Goal: Task Accomplishment & Management: Use online tool/utility

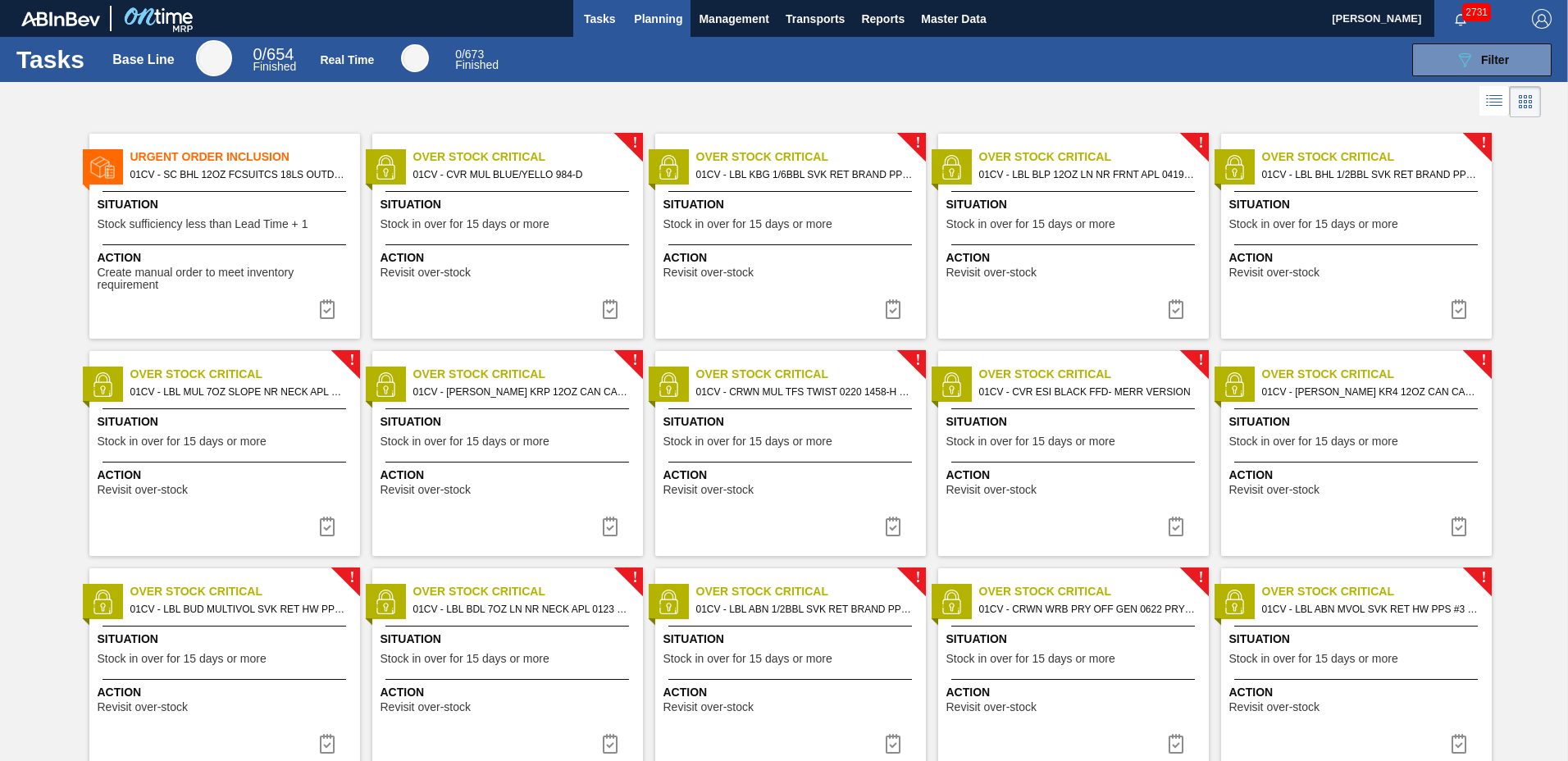
click at [656, 14] on span "Planning" at bounding box center [657, 19] width 48 height 20
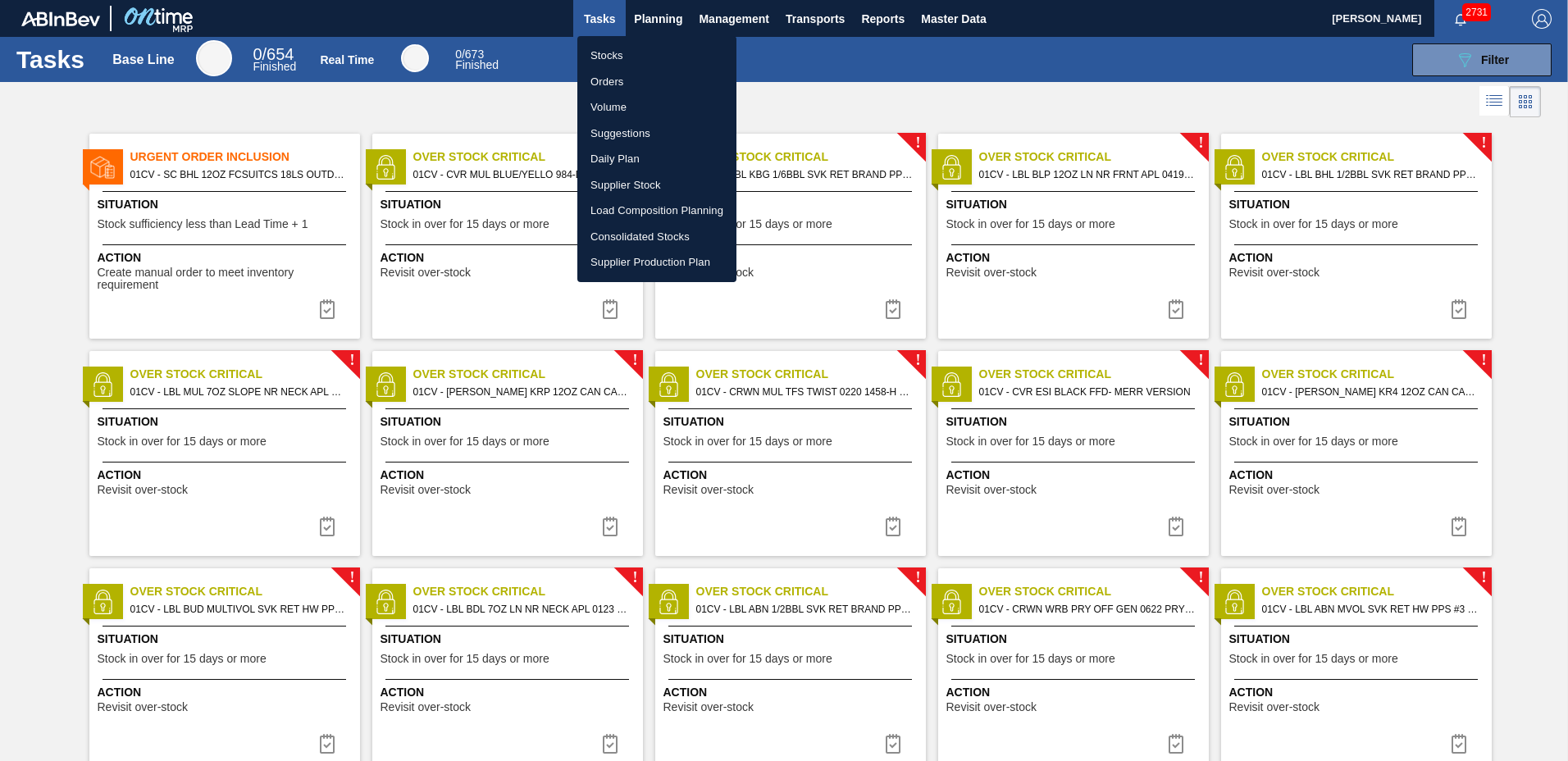
click at [616, 56] on li "Stocks" at bounding box center [657, 55] width 159 height 26
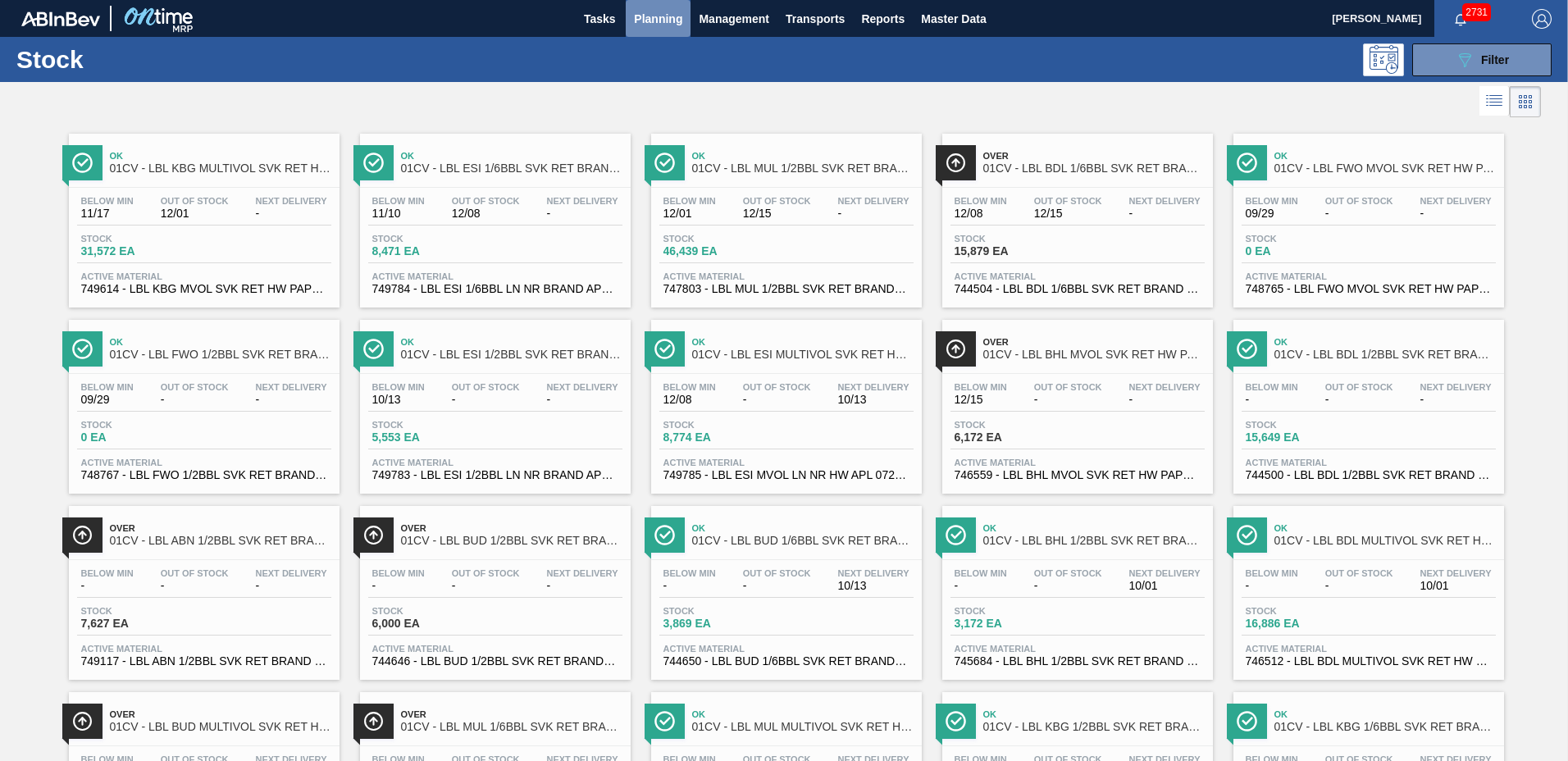
click at [658, 21] on span "Planning" at bounding box center [657, 19] width 48 height 20
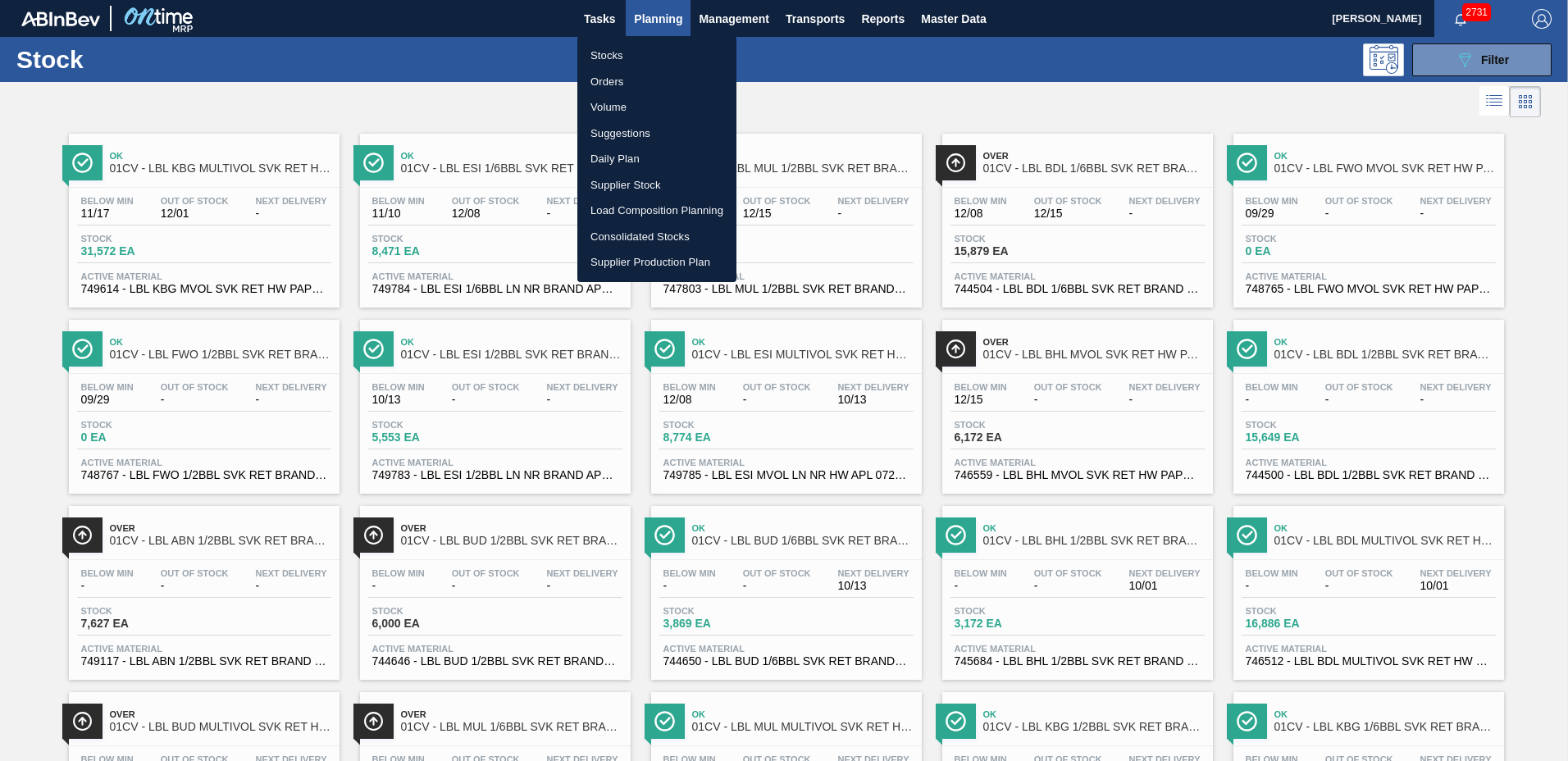
click at [636, 208] on li "Load Composition Planning" at bounding box center [657, 210] width 159 height 26
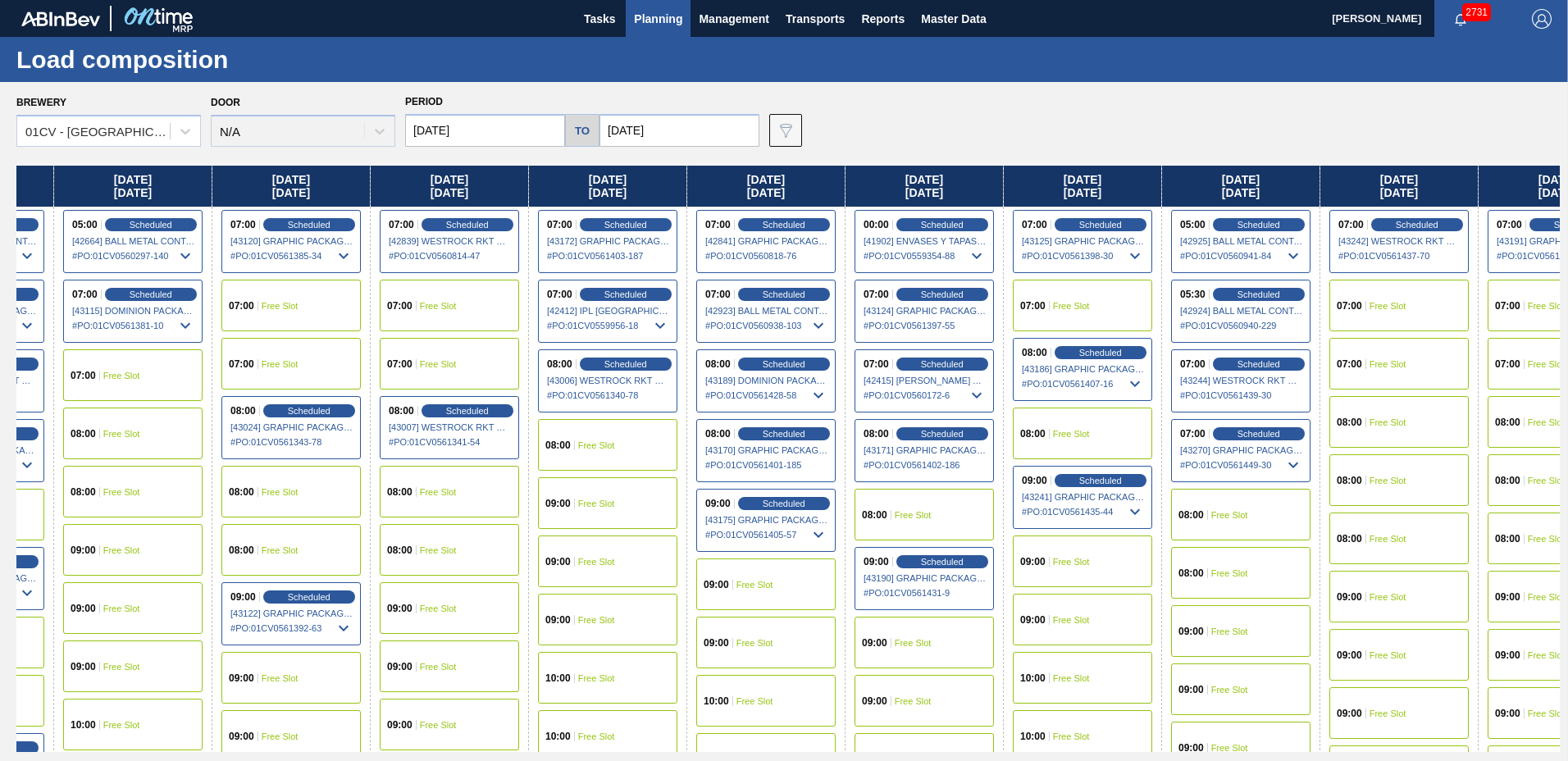
scroll to position [0, 780]
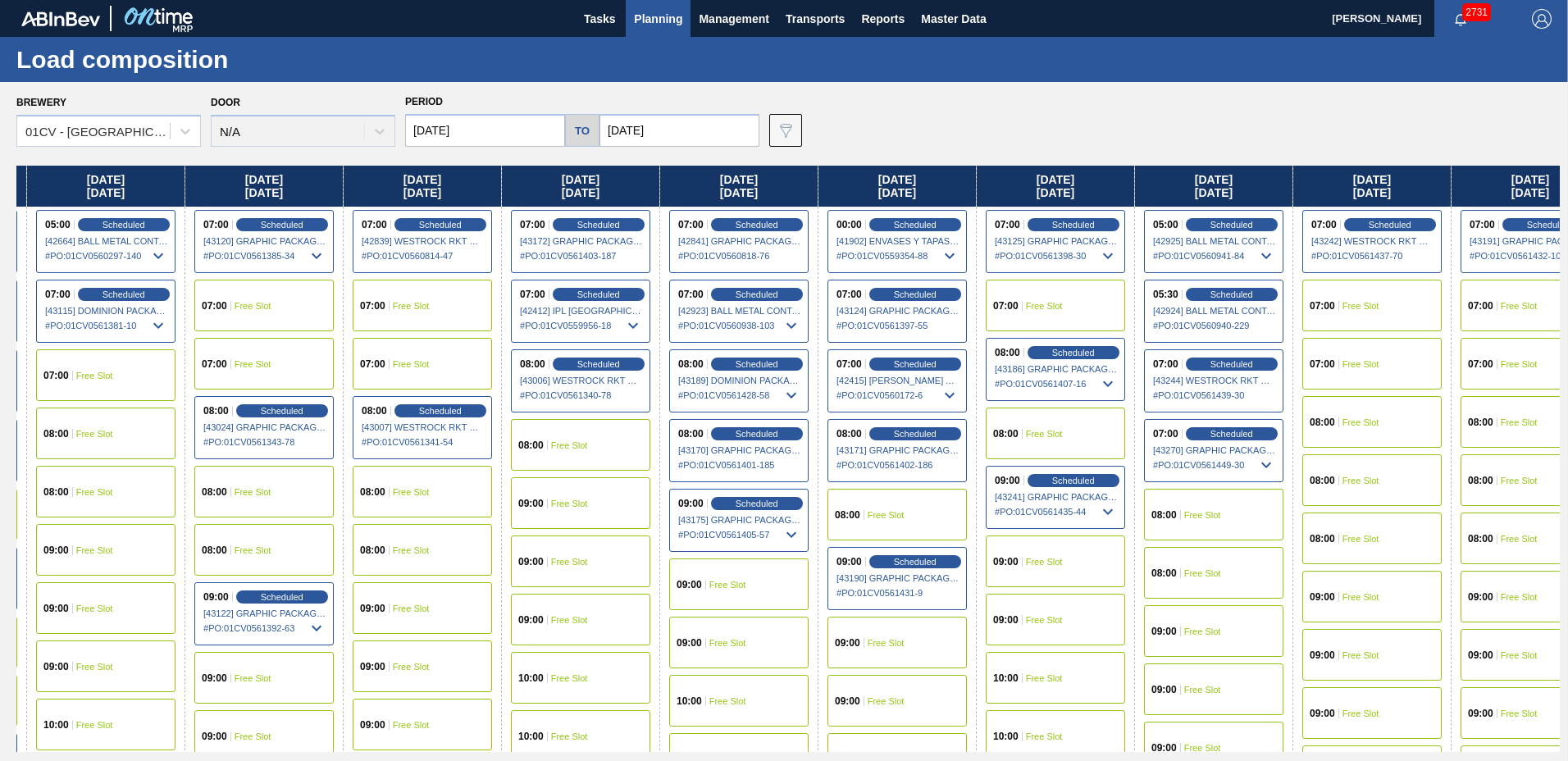
drag, startPoint x: 1066, startPoint y: 187, endPoint x: 275, endPoint y: 207, distance: 791.3
click at [275, 207] on div "[DATE] 07:00 Free Slot 08:00 Free Slot 08:00 Free Slot 09:00 Free Slot 09:00 Fr…" at bounding box center [788, 459] width 1544 height 586
click at [1227, 435] on span "Scheduled" at bounding box center [1232, 433] width 47 height 11
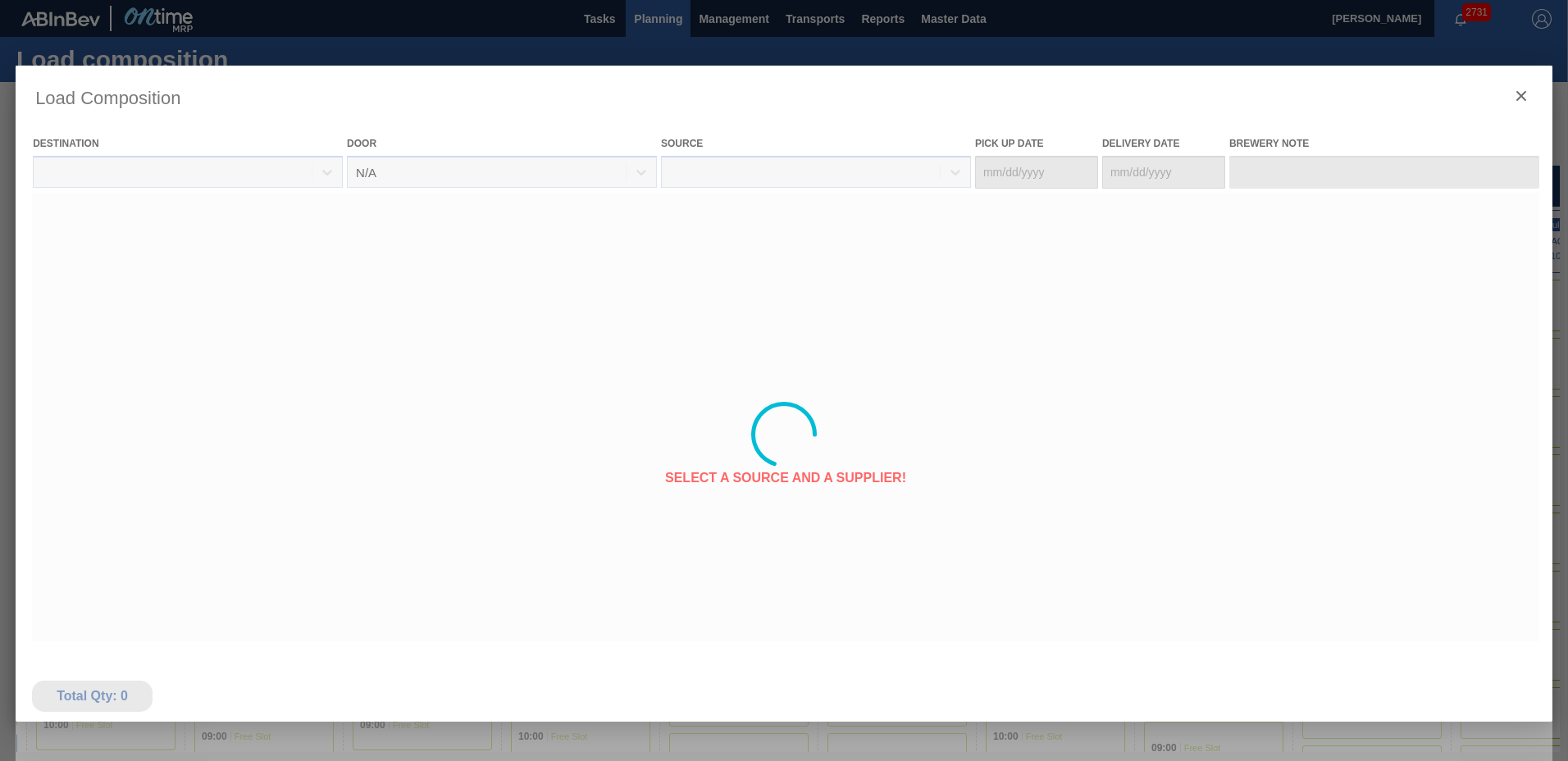
type Date "[DATE]"
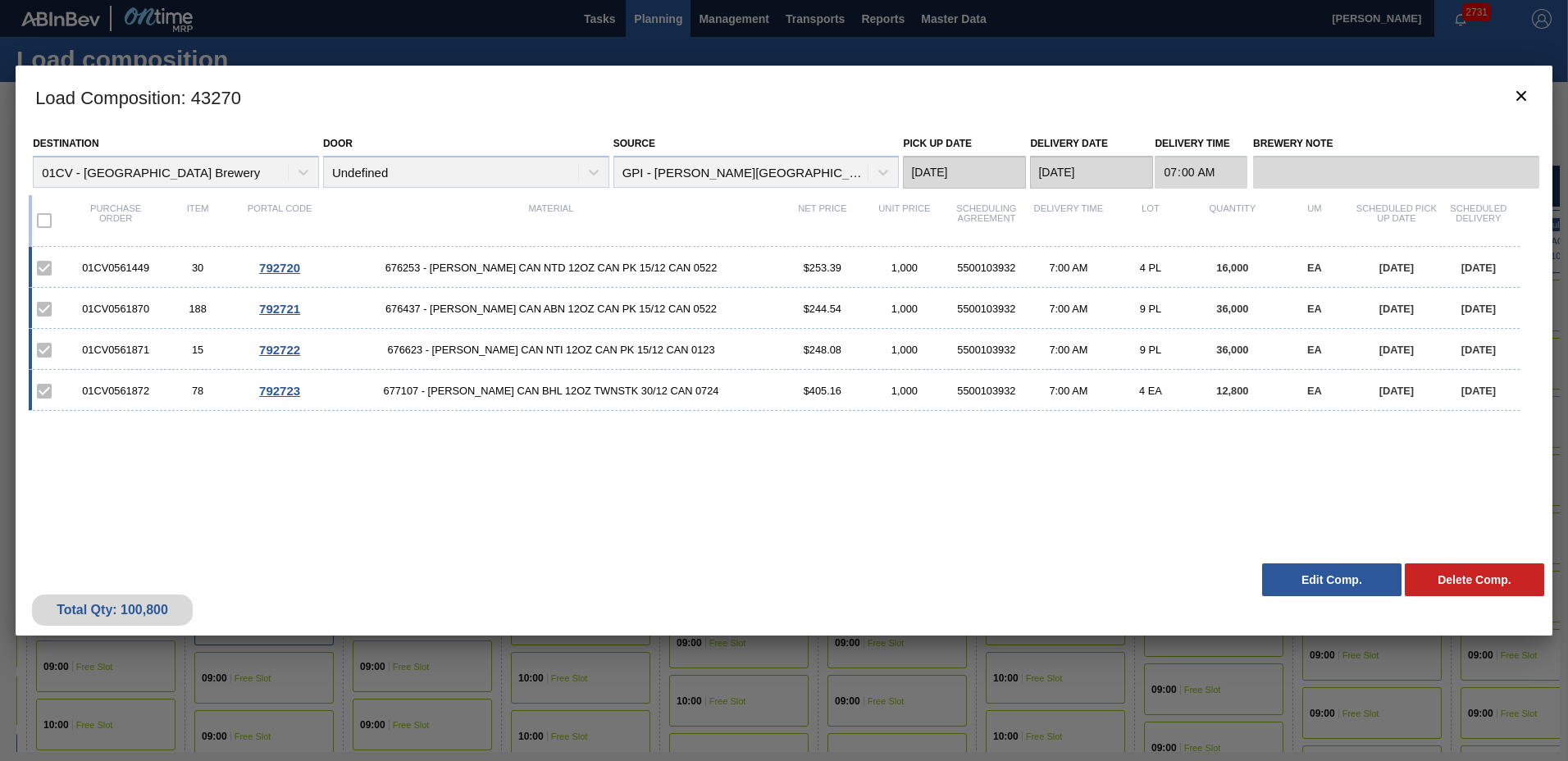
click at [1298, 580] on button "Edit Comp." at bounding box center [1332, 579] width 139 height 33
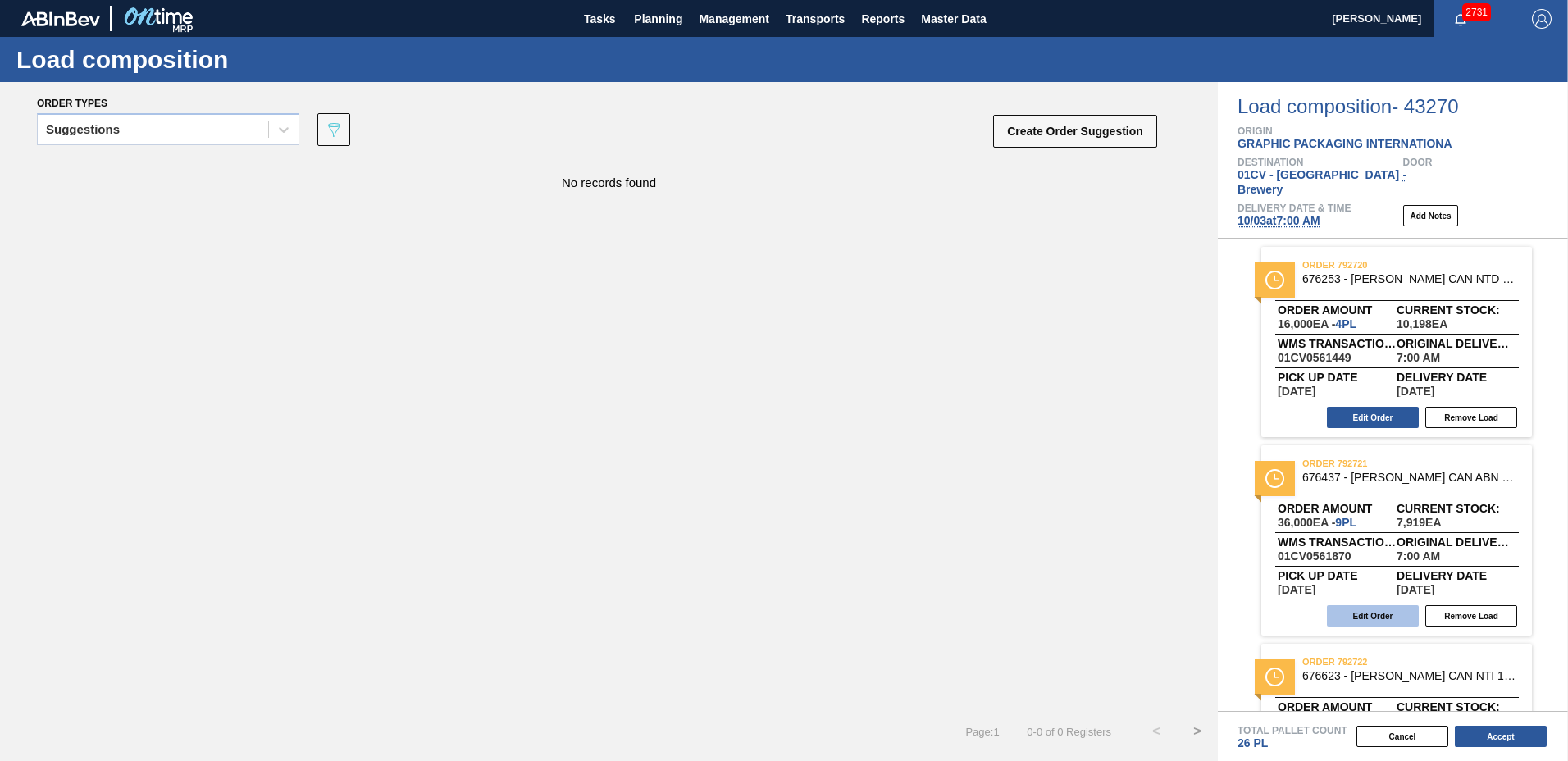
click at [1374, 605] on button "Edit Order" at bounding box center [1372, 616] width 91 height 22
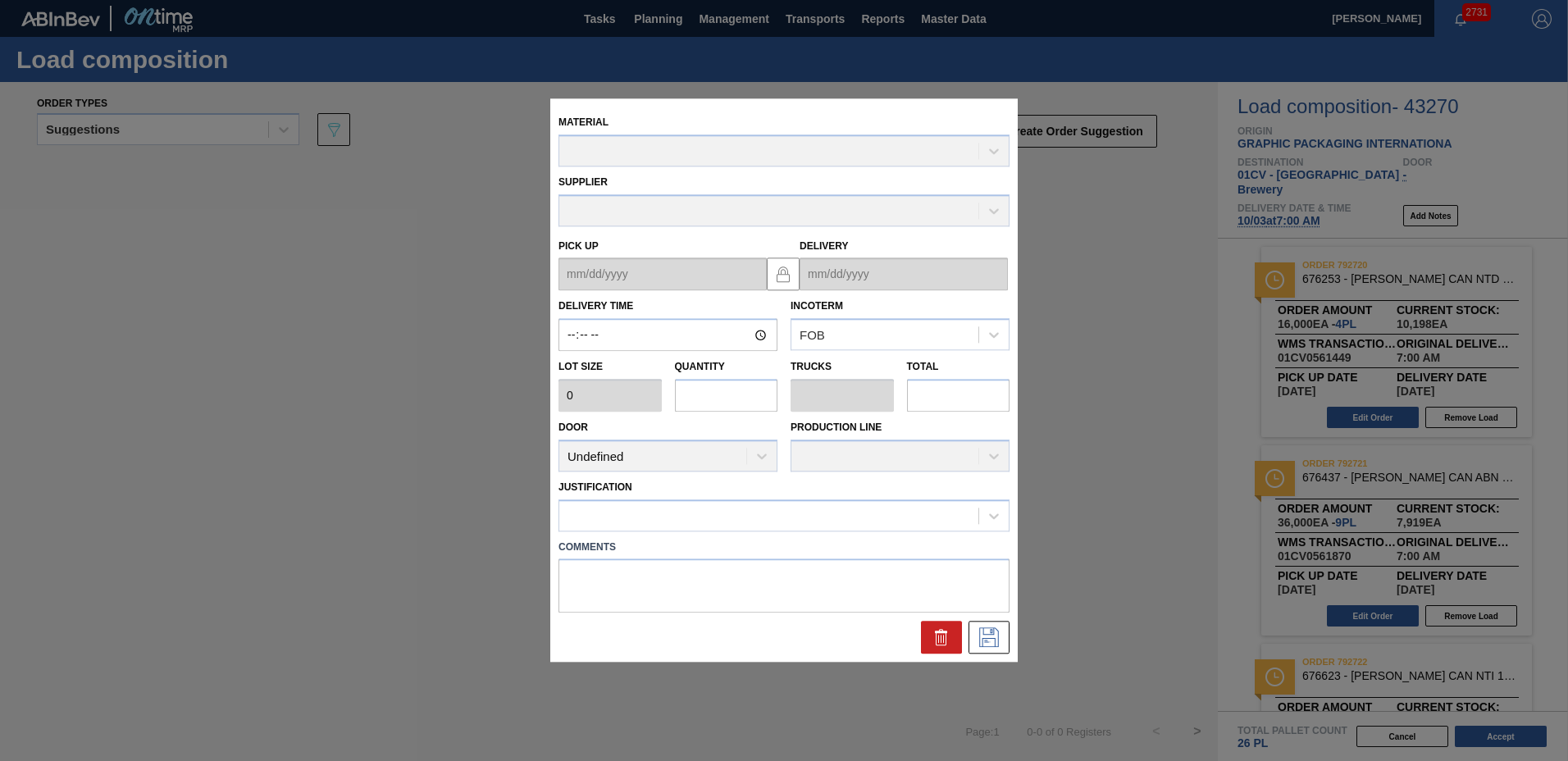
type input "07:00:00"
type input "4,000"
type input "9"
type input "0.346"
type input "36,000"
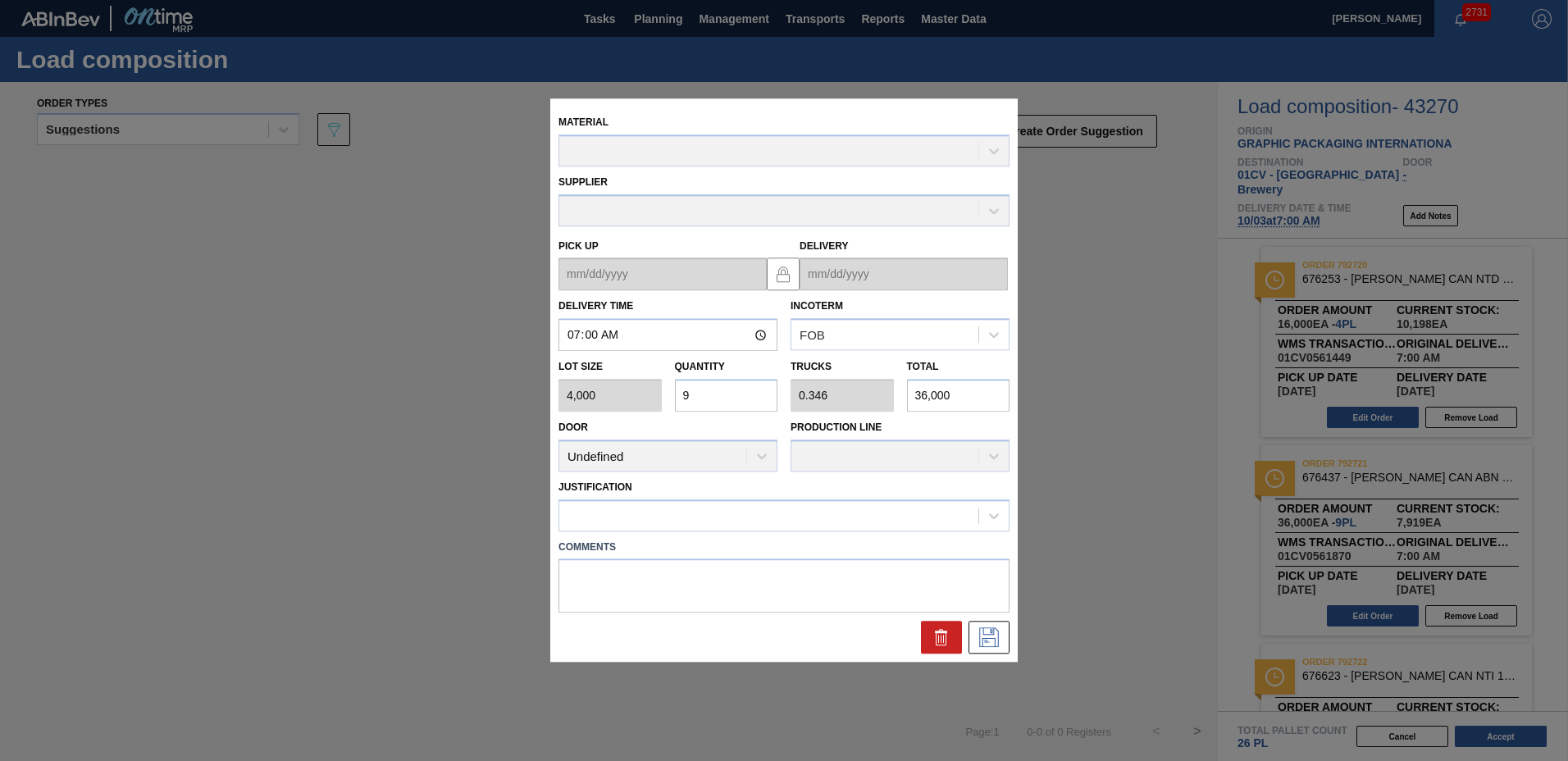
type up "[DATE]"
type input "[DATE]"
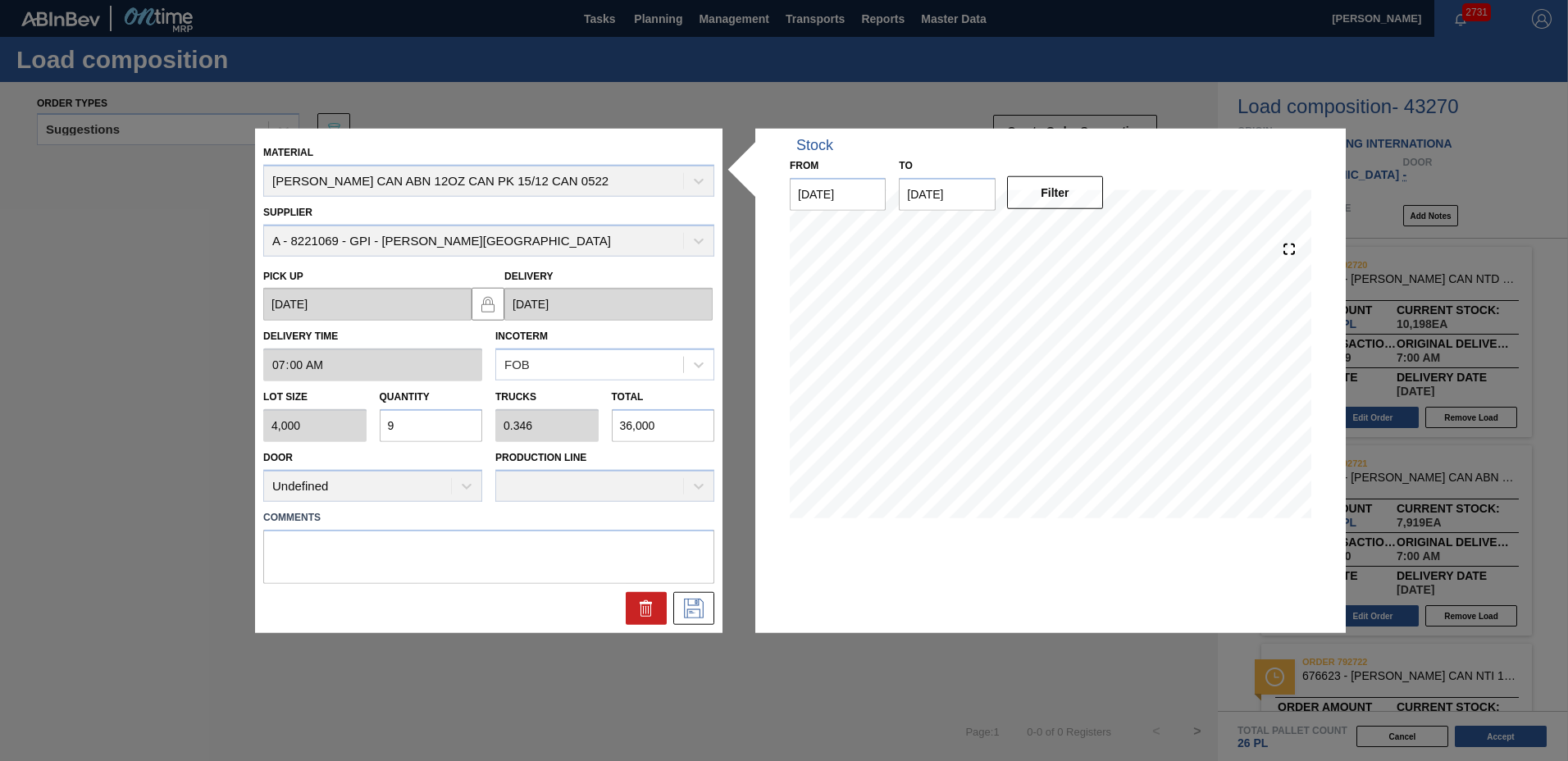
drag, startPoint x: 392, startPoint y: 429, endPoint x: 382, endPoint y: 426, distance: 10.4
click at [382, 426] on input "9" at bounding box center [431, 425] width 103 height 33
type input "79"
type input "3.038"
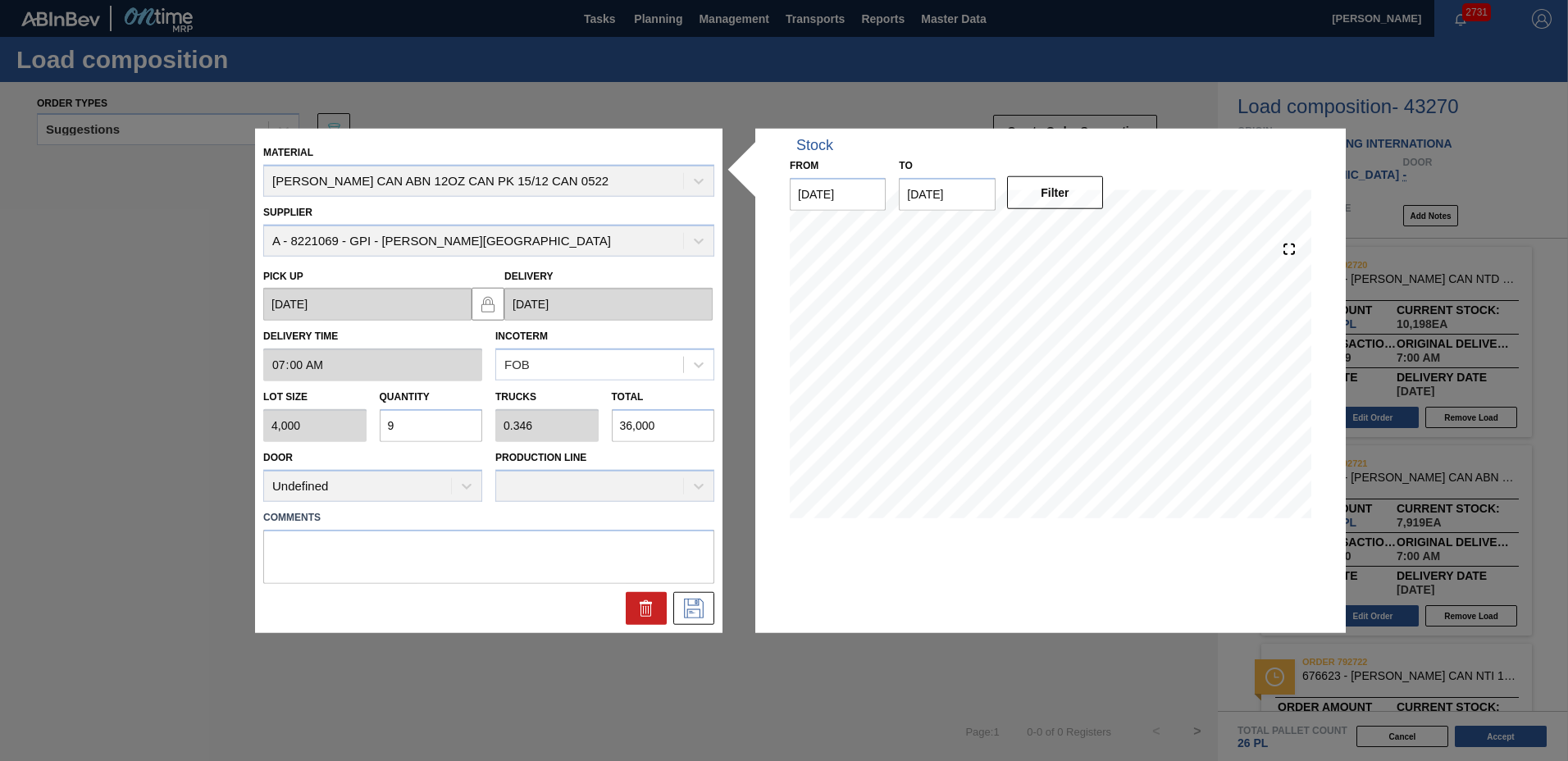
type input "316,000"
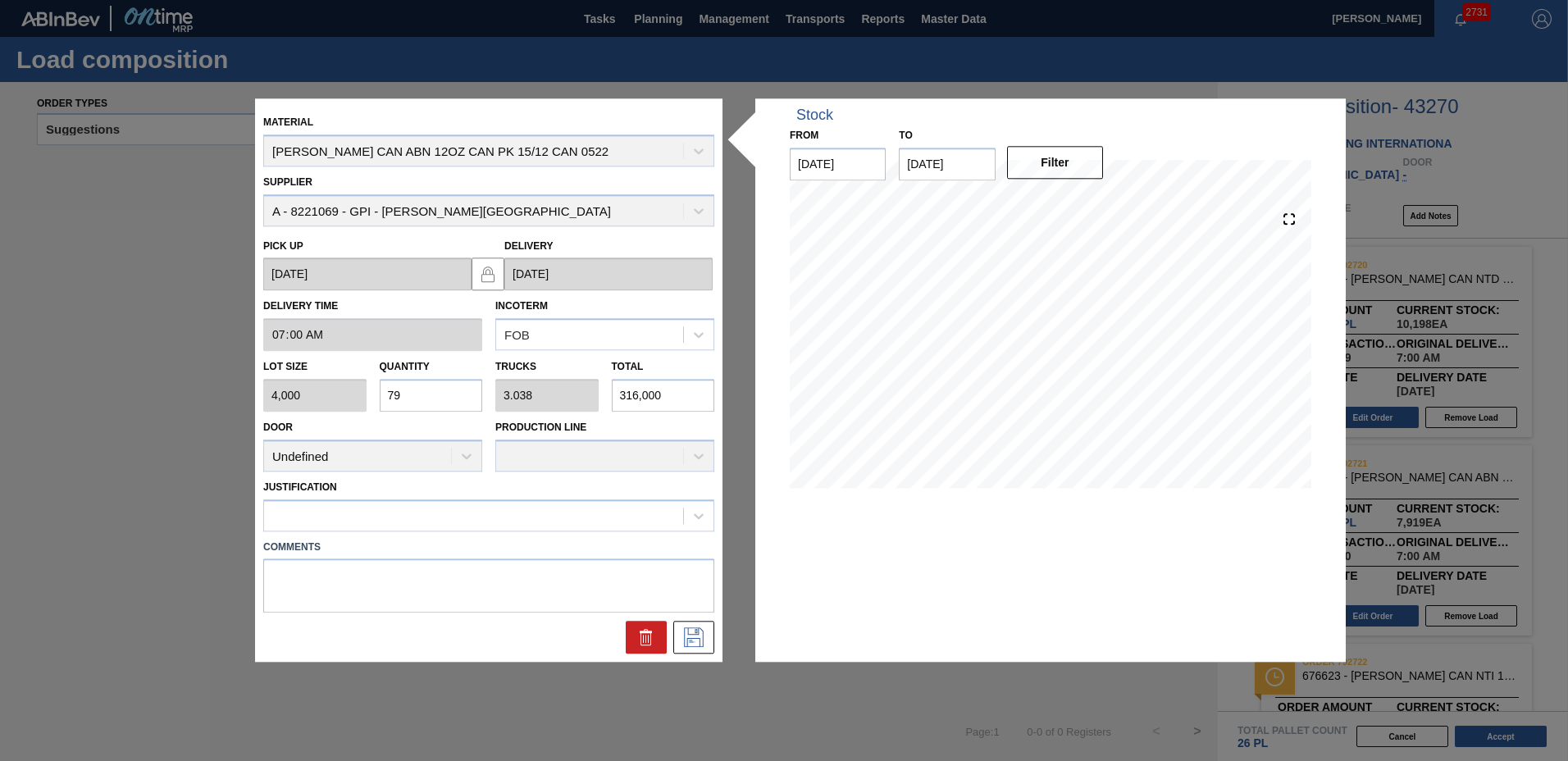
type input "7"
type input "0.269"
type input "28,000"
type input "7"
click at [381, 513] on div at bounding box center [473, 515] width 419 height 24
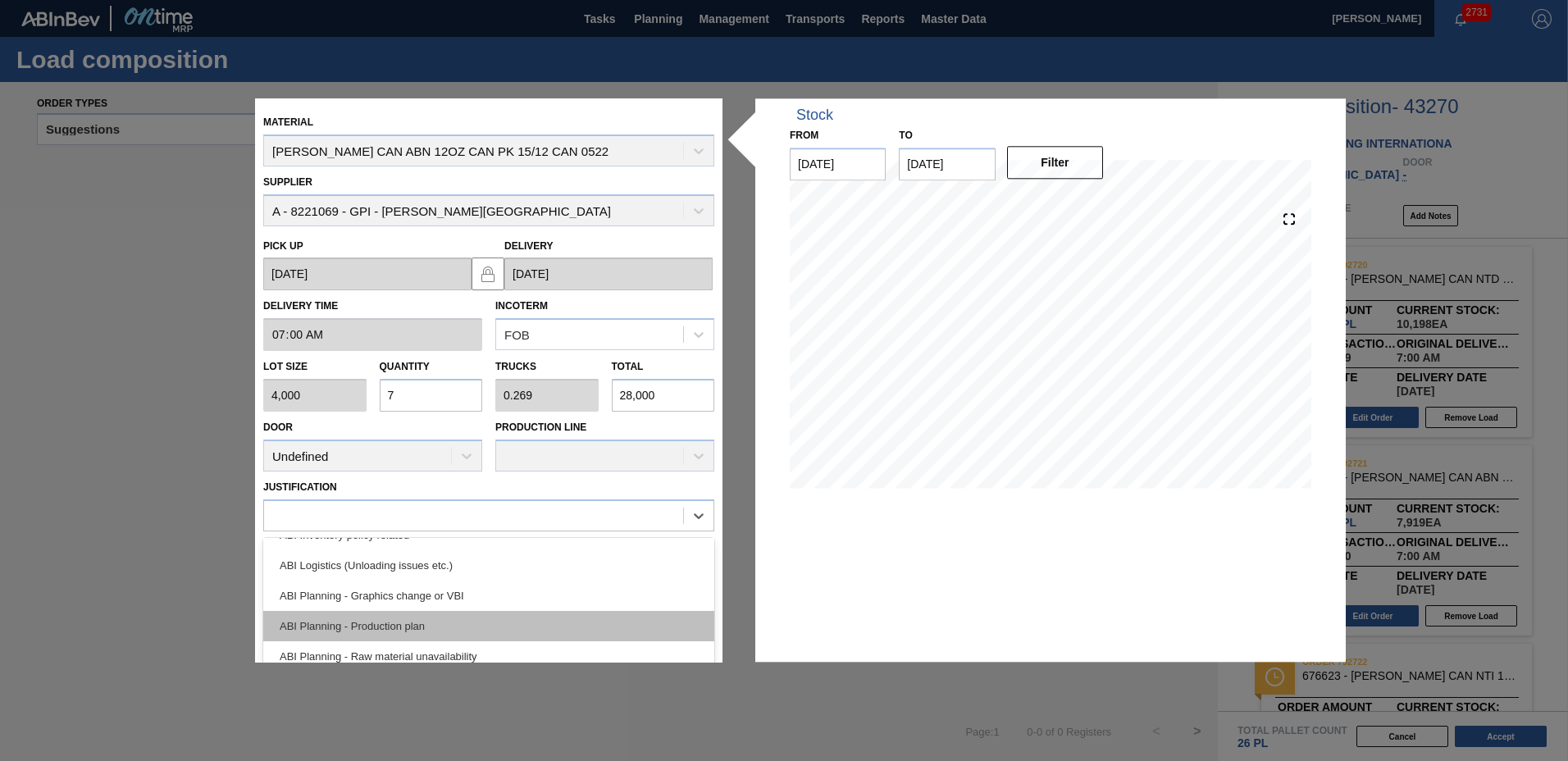
scroll to position [307, 0]
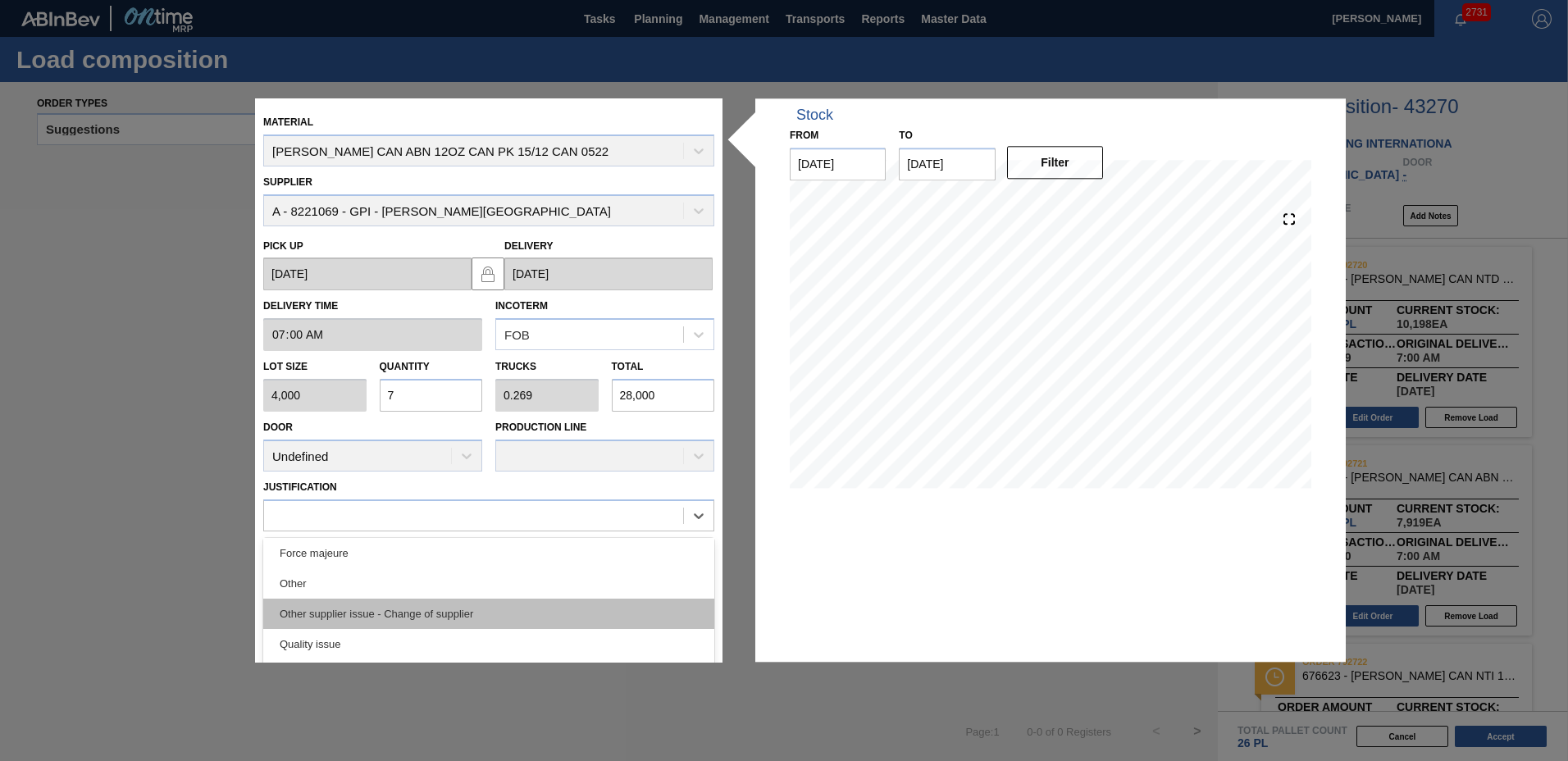
click at [418, 603] on div "Other supplier issue - Change of supplier" at bounding box center [489, 614] width 451 height 31
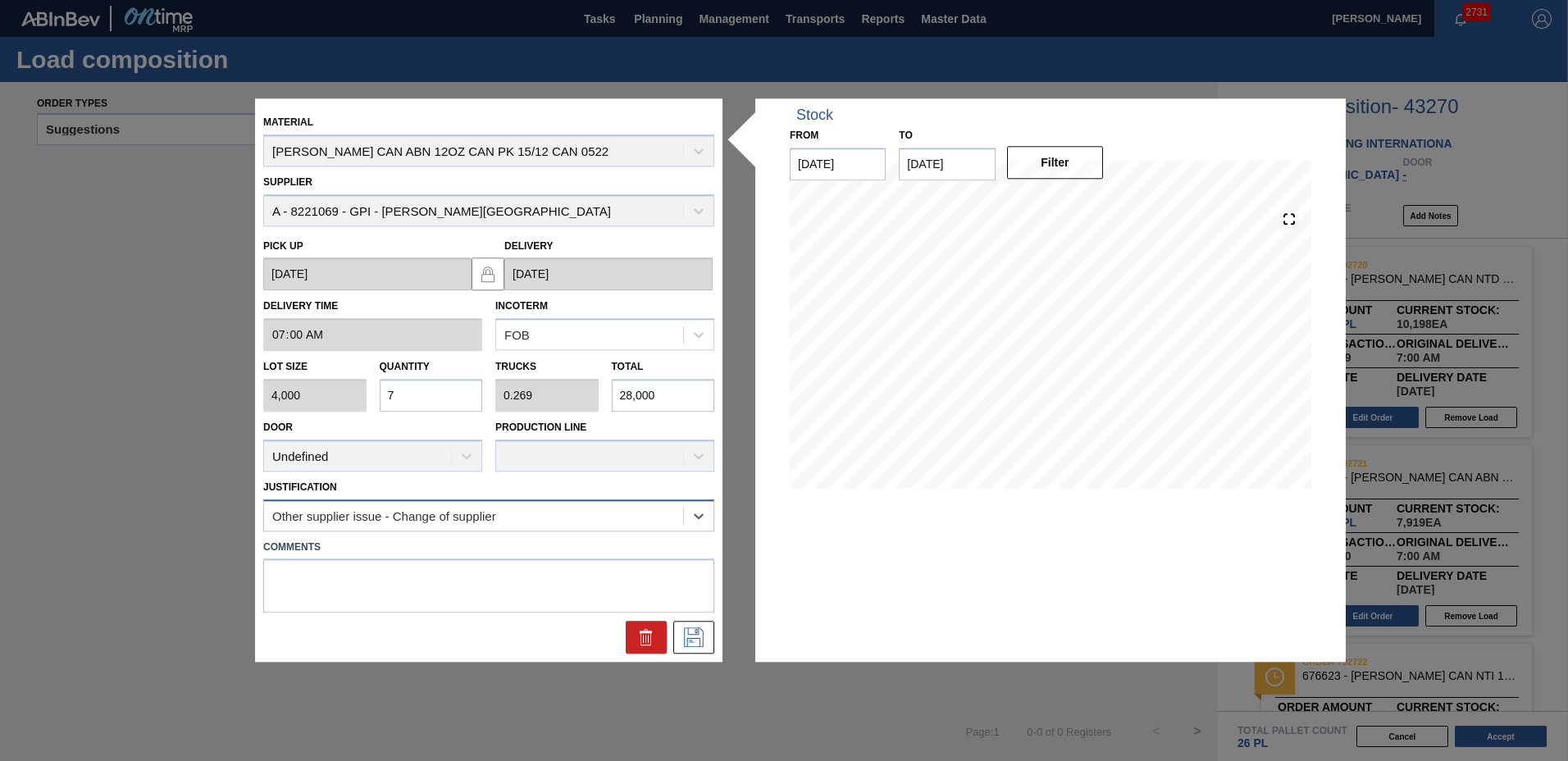
click at [545, 518] on div "Other supplier issue - Change of supplier" at bounding box center [473, 515] width 419 height 24
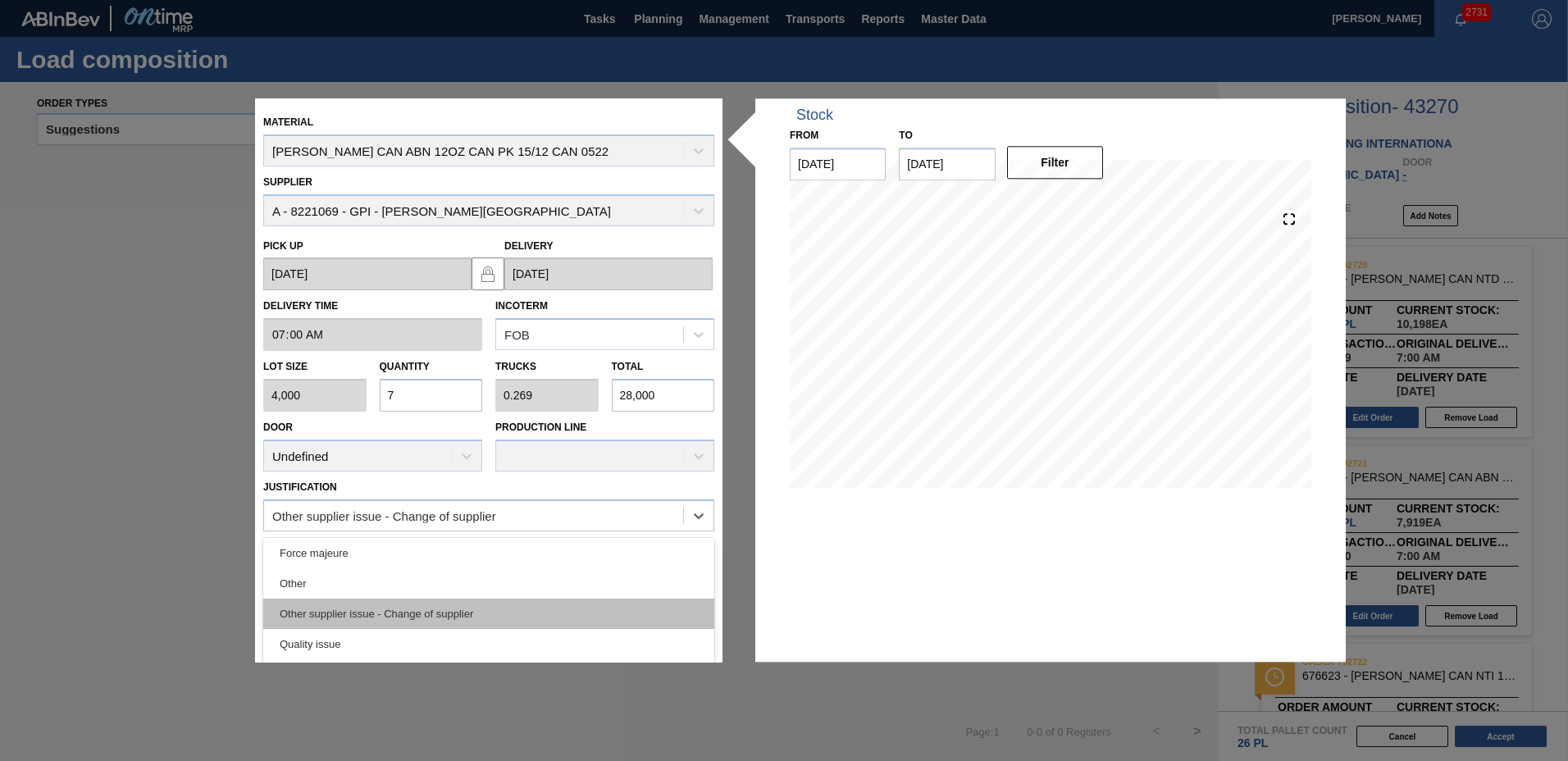
click at [458, 616] on div "Other supplier issue - Change of supplier" at bounding box center [489, 614] width 451 height 31
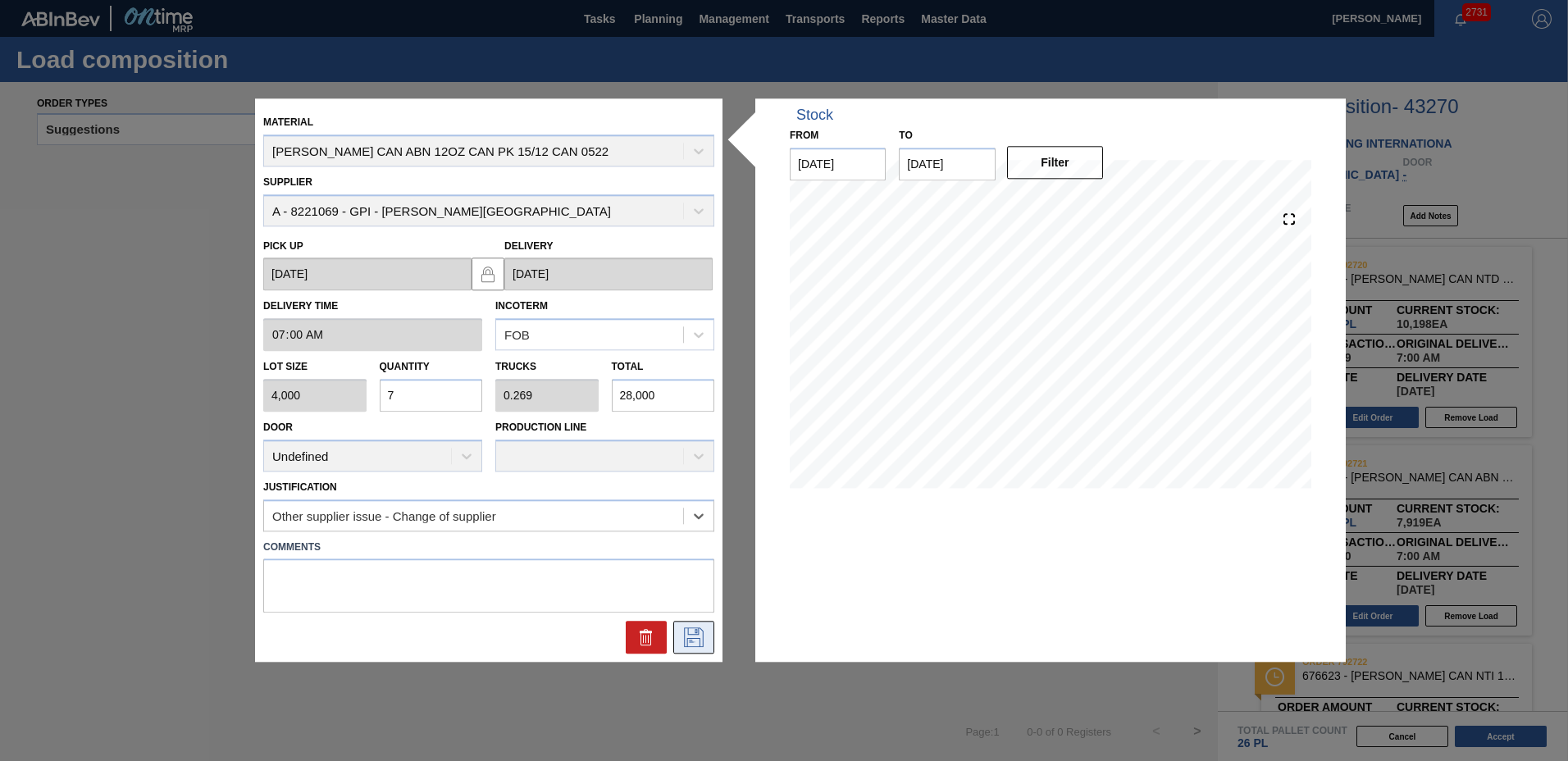
click at [691, 642] on icon at bounding box center [693, 636] width 8 height 13
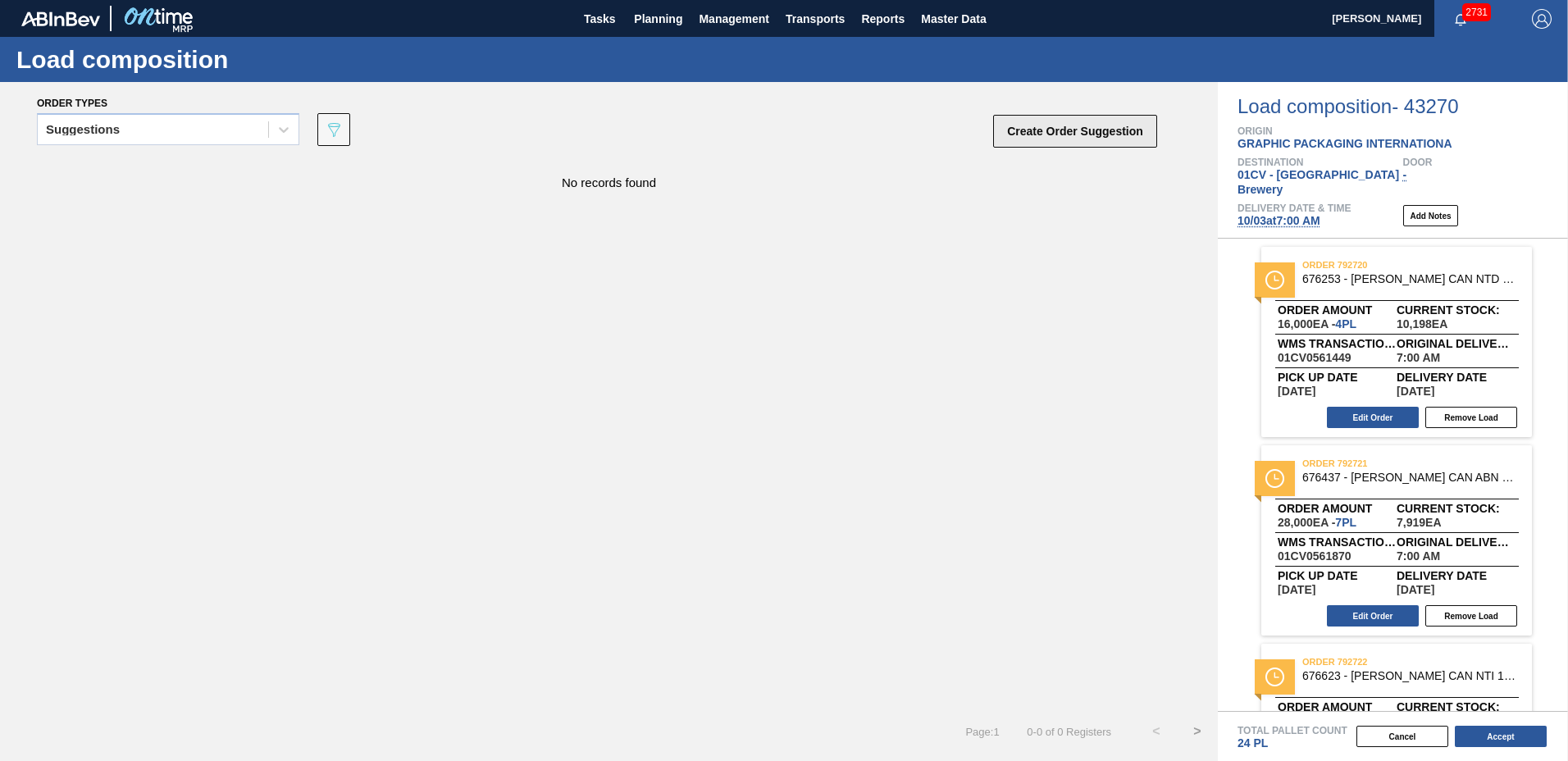
click at [1092, 137] on button "Create Order Suggestion" at bounding box center [1075, 131] width 164 height 33
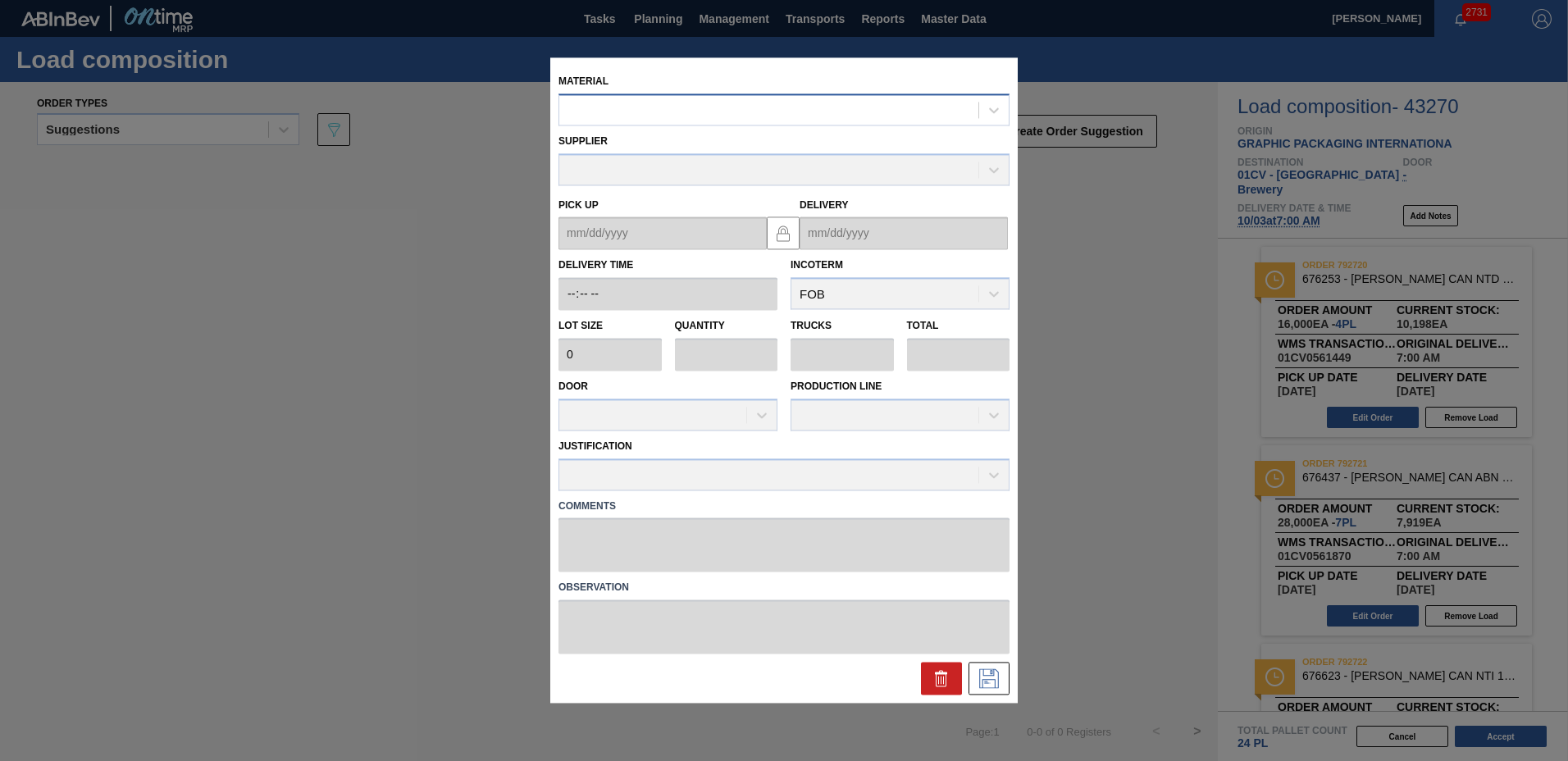
click at [627, 106] on div at bounding box center [769, 110] width 419 height 24
type input "671080"
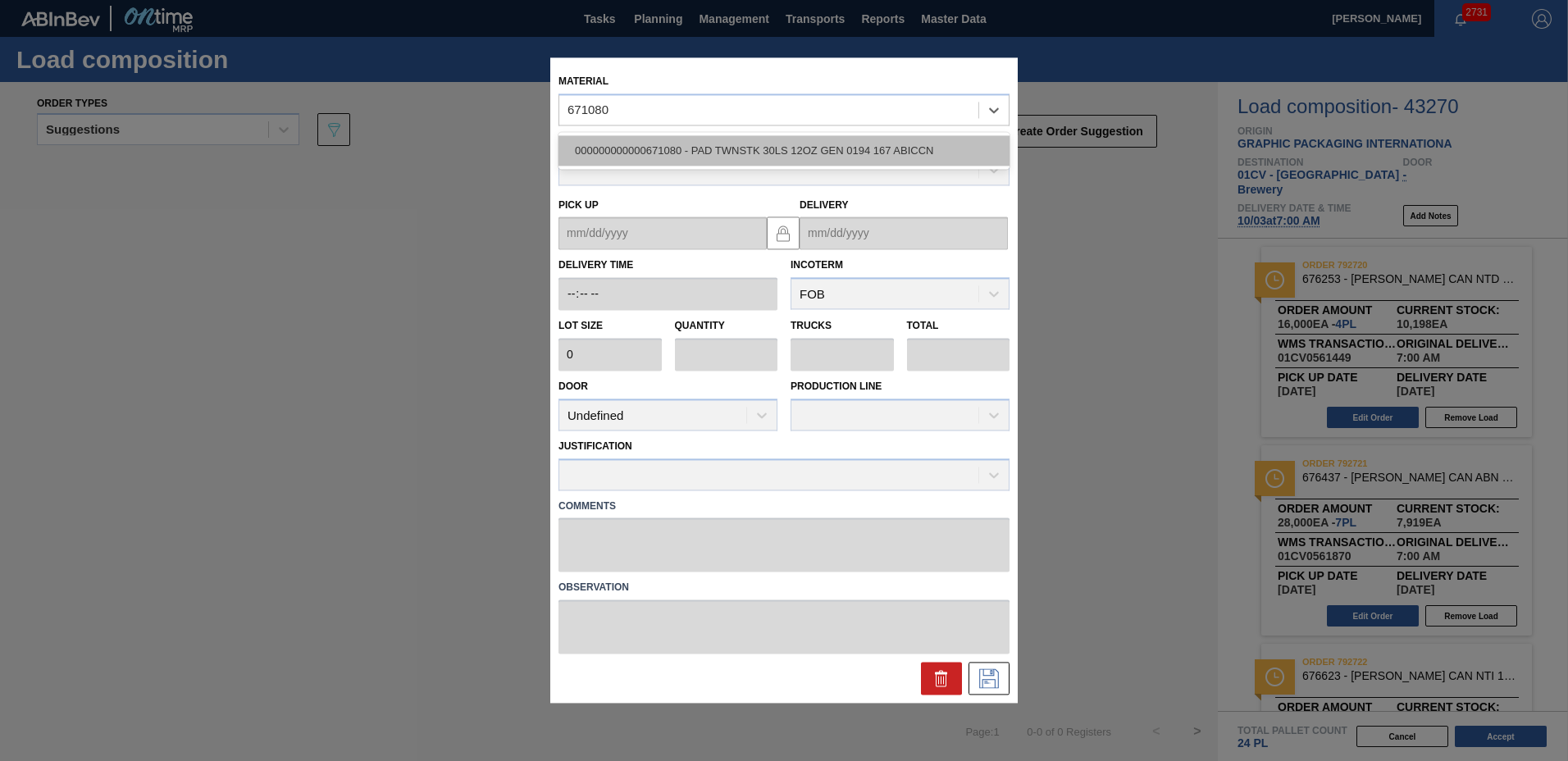
click at [645, 145] on div "000000000000671080 - PAD TWNSTK 30LS 12OZ GEN 0194 167 ABICCN" at bounding box center [784, 150] width 451 height 31
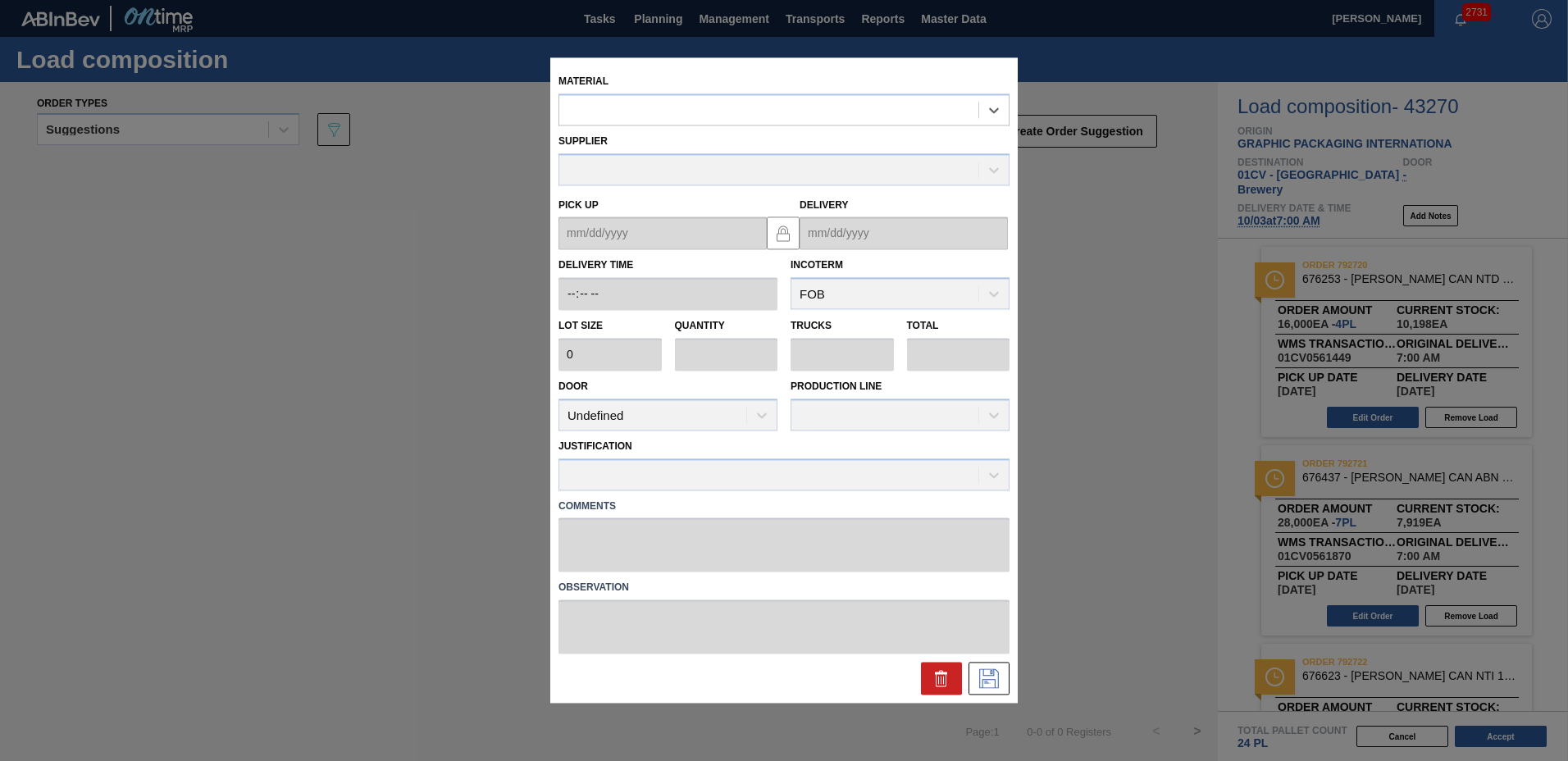
type input "36,000"
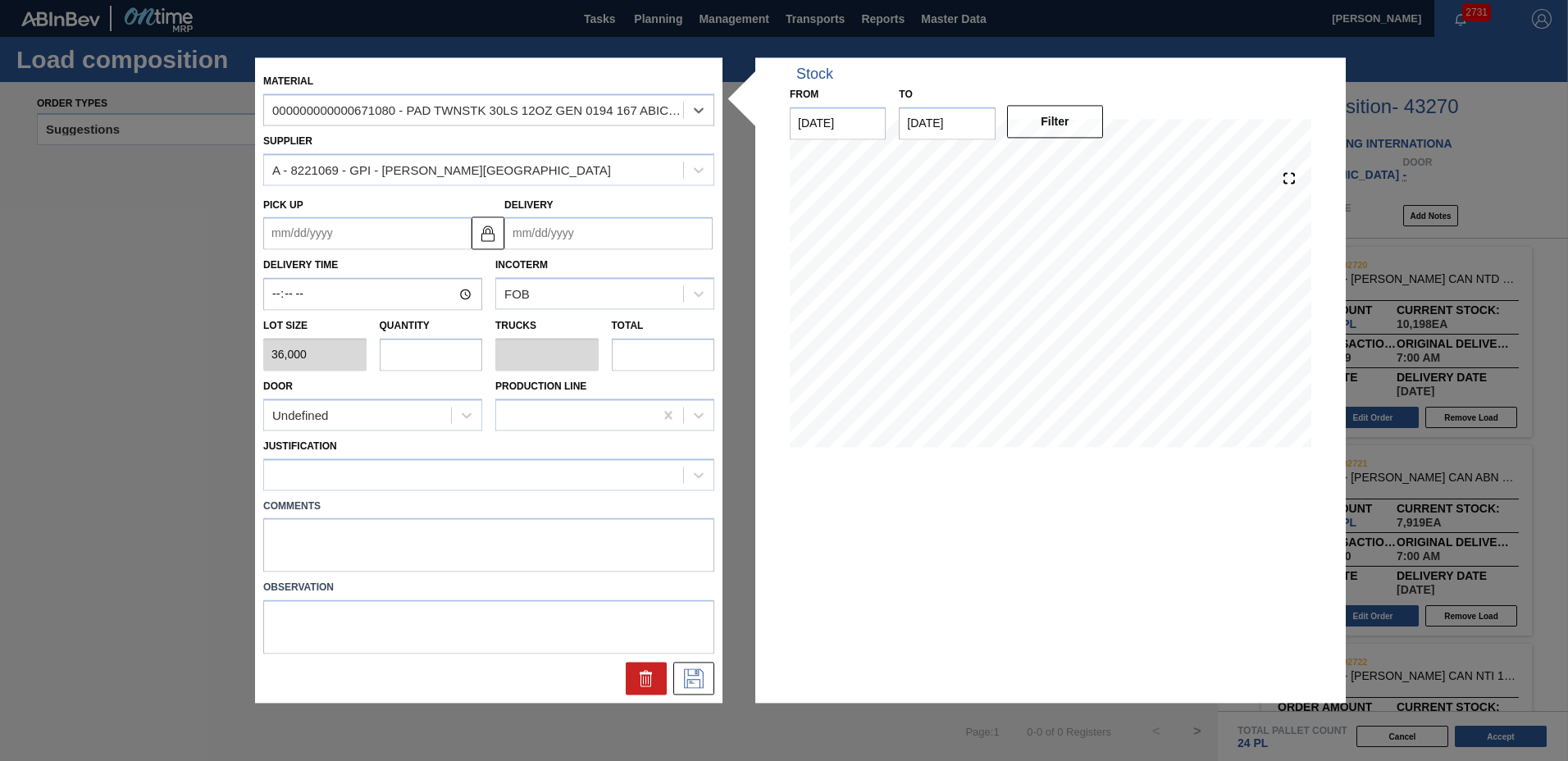
click at [451, 362] on input "text" at bounding box center [431, 354] width 103 height 33
type input "2"
type input "0.077"
type input "72,000"
type input "2"
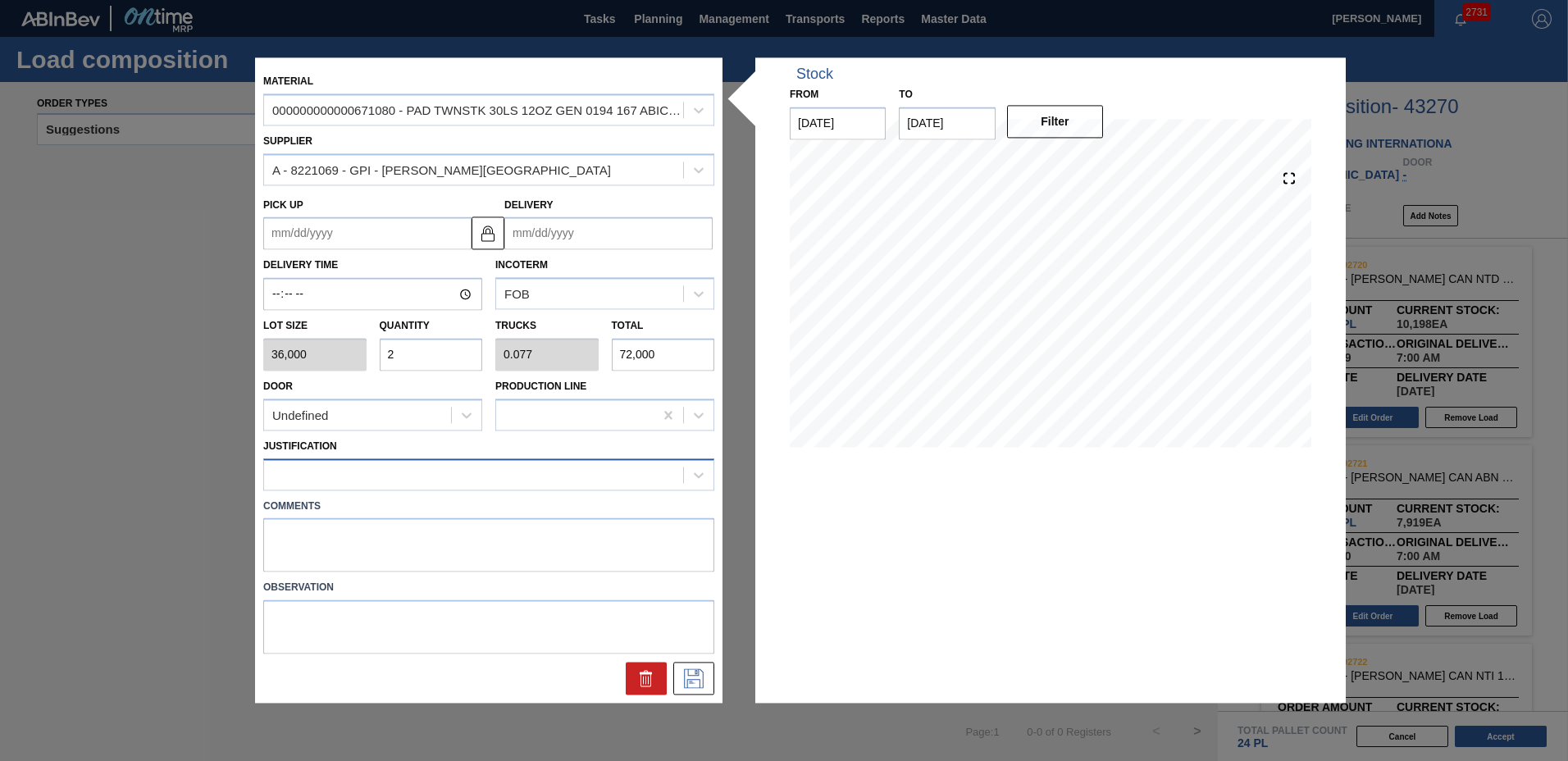
click at [457, 473] on div at bounding box center [473, 474] width 419 height 24
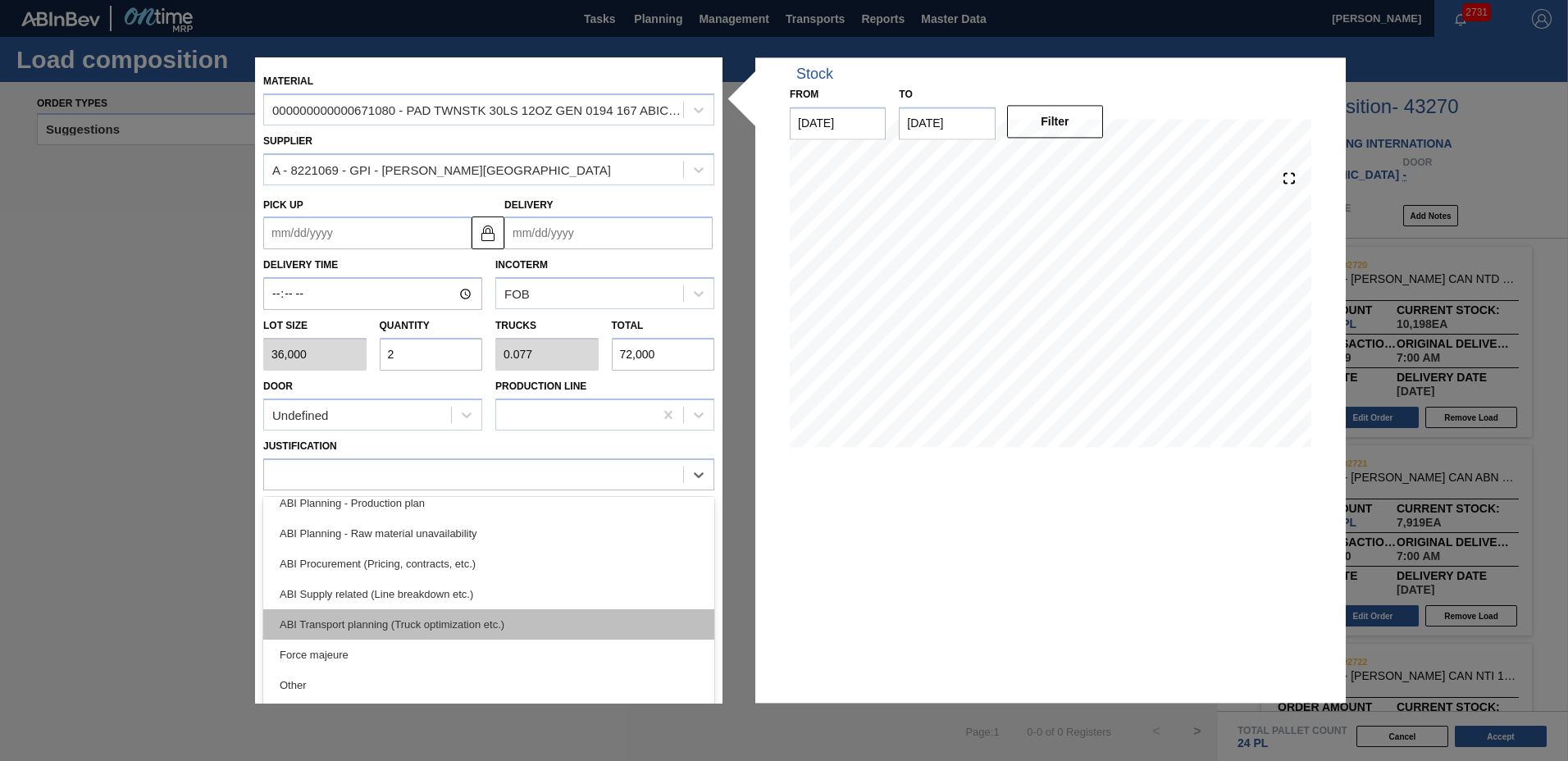
scroll to position [246, 0]
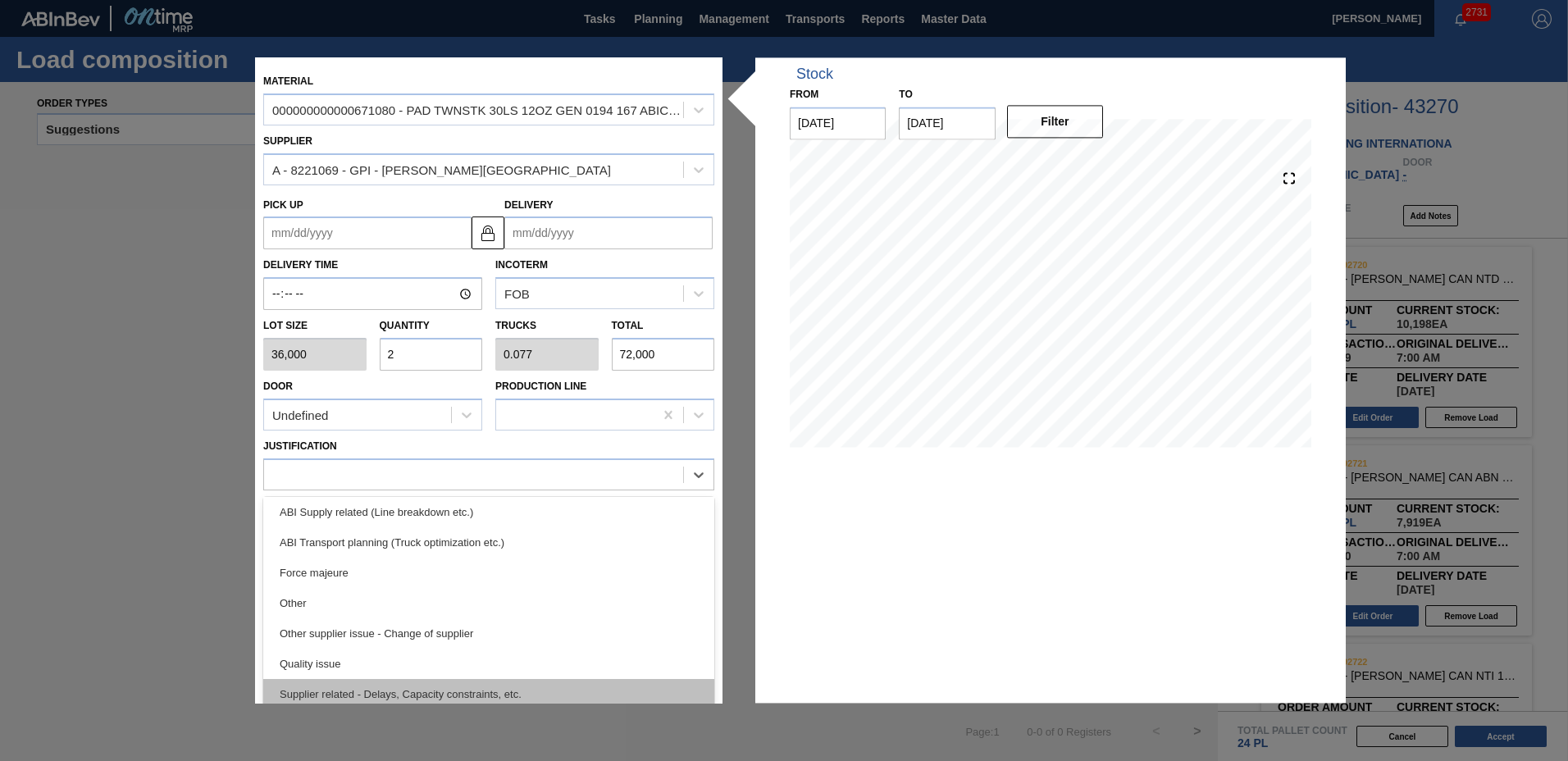
click at [462, 689] on div "Supplier related - Delays, Capacity constraints, etc." at bounding box center [489, 694] width 451 height 31
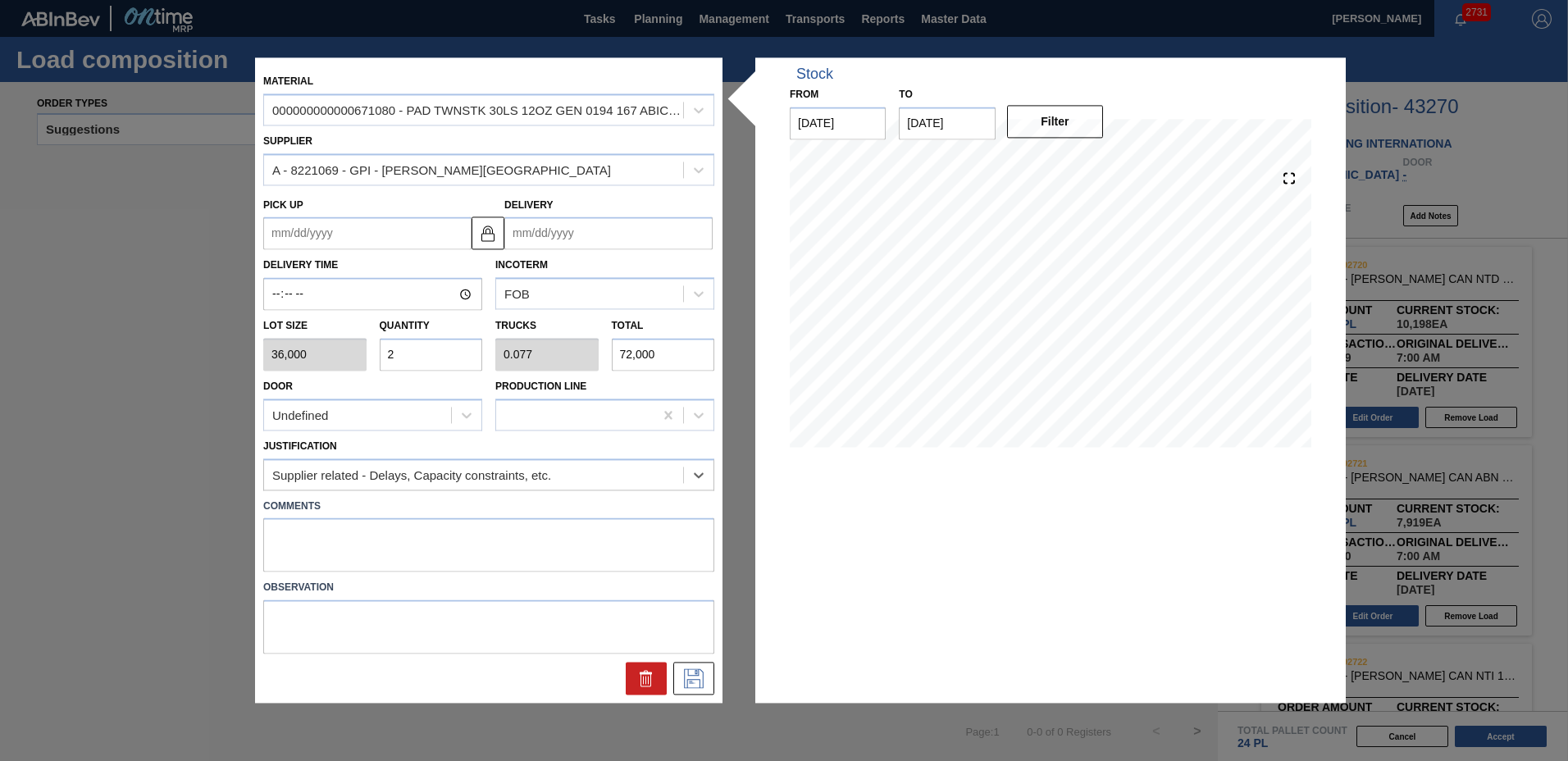
click at [550, 219] on input "Delivery" at bounding box center [608, 233] width 208 height 33
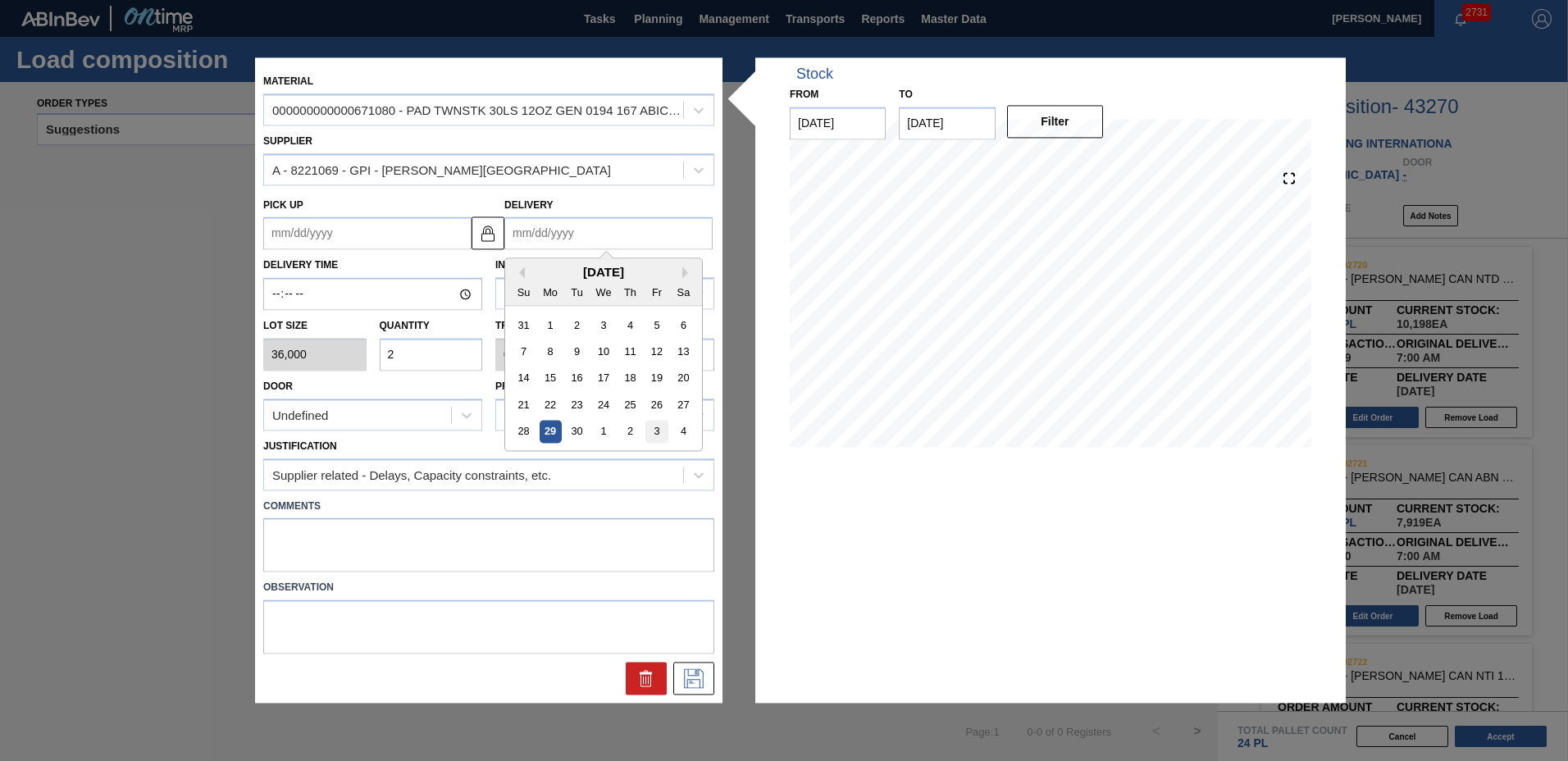
click at [655, 433] on div "3" at bounding box center [656, 432] width 22 height 22
type up "[DATE]"
type input "[DATE]"
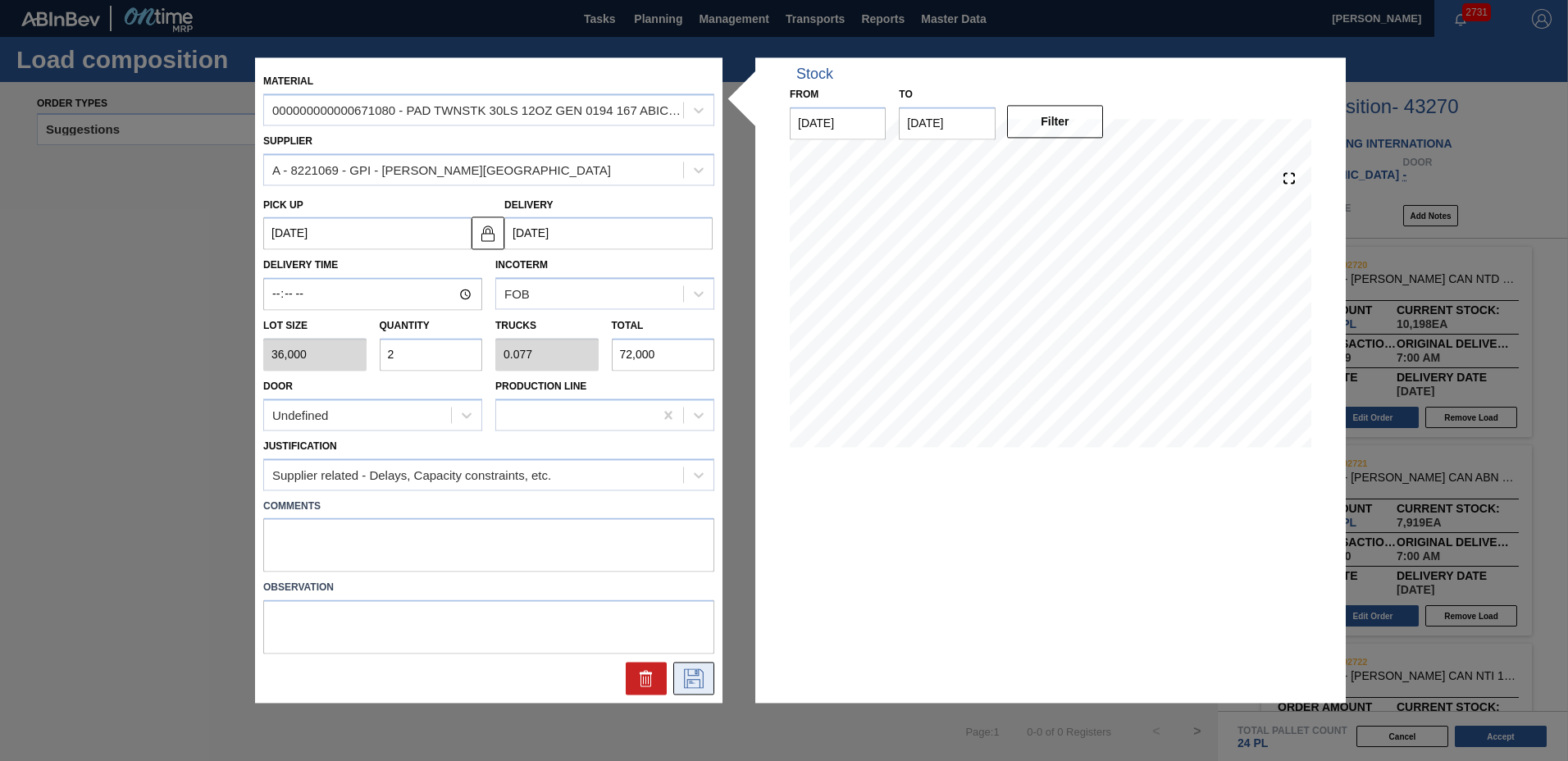
click at [693, 669] on icon at bounding box center [693, 679] width 26 height 20
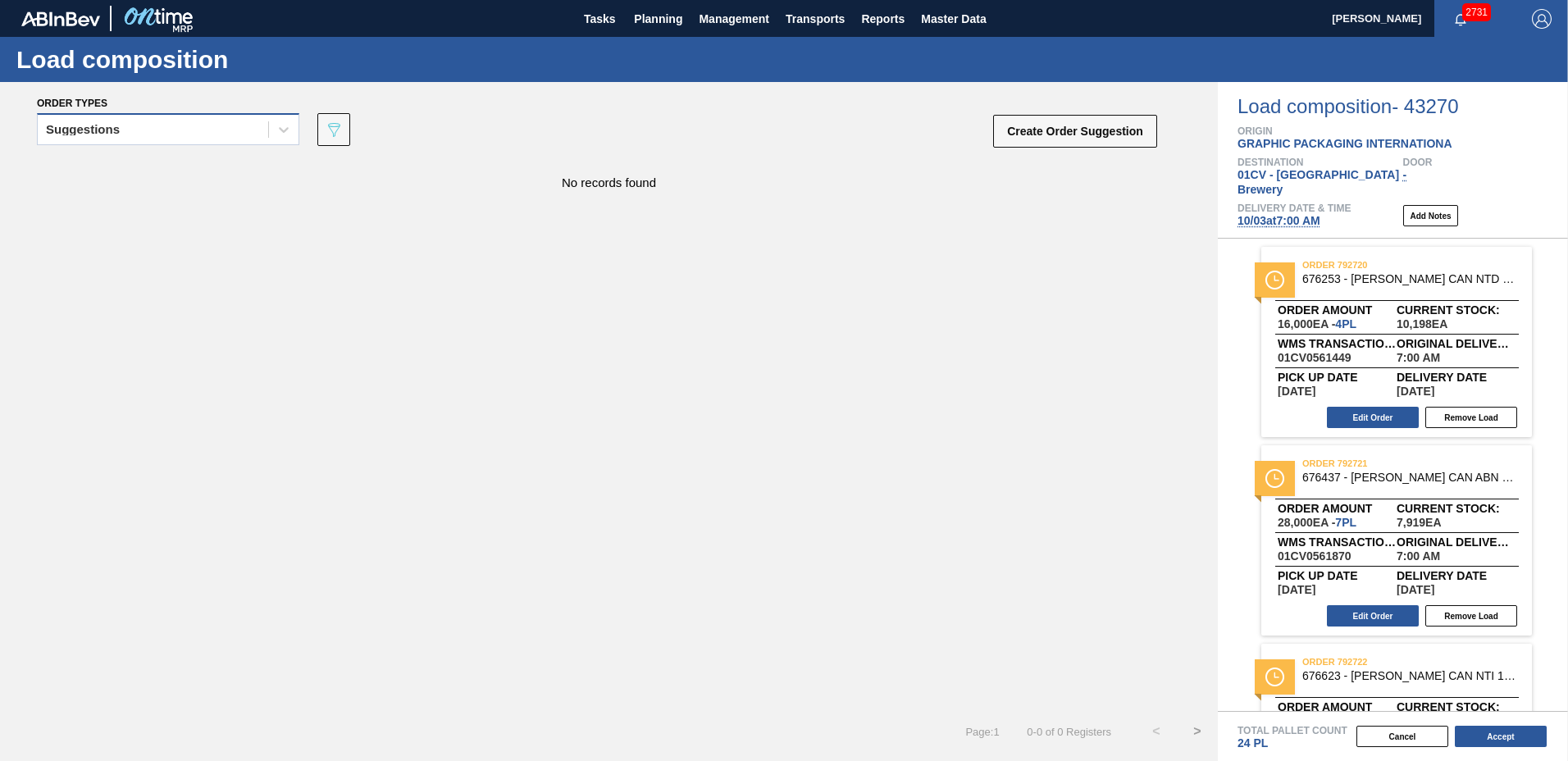
click at [161, 121] on div "Suggestions" at bounding box center [153, 129] width 231 height 24
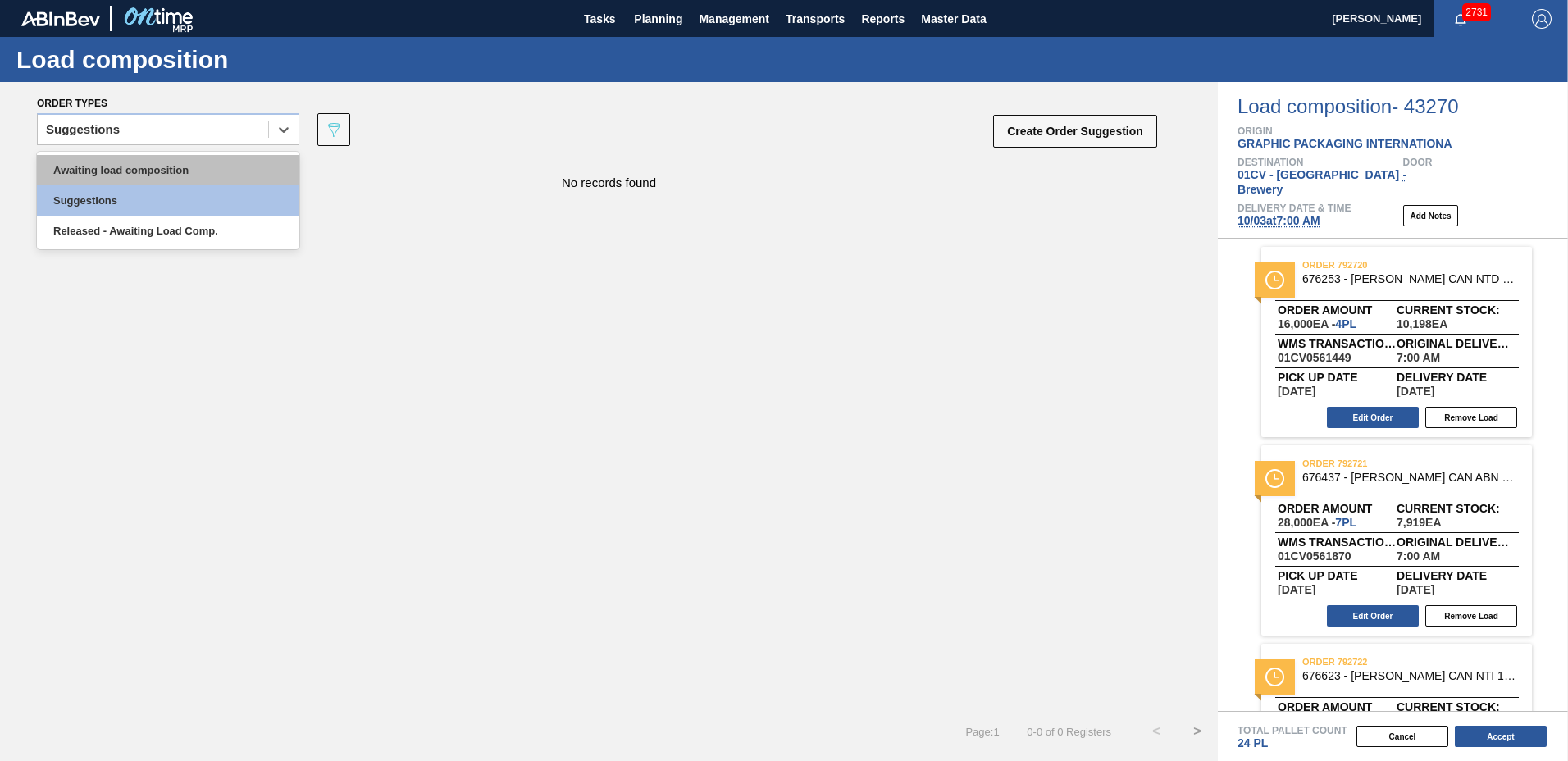
click at [177, 177] on div "Awaiting load composition" at bounding box center [168, 170] width 263 height 31
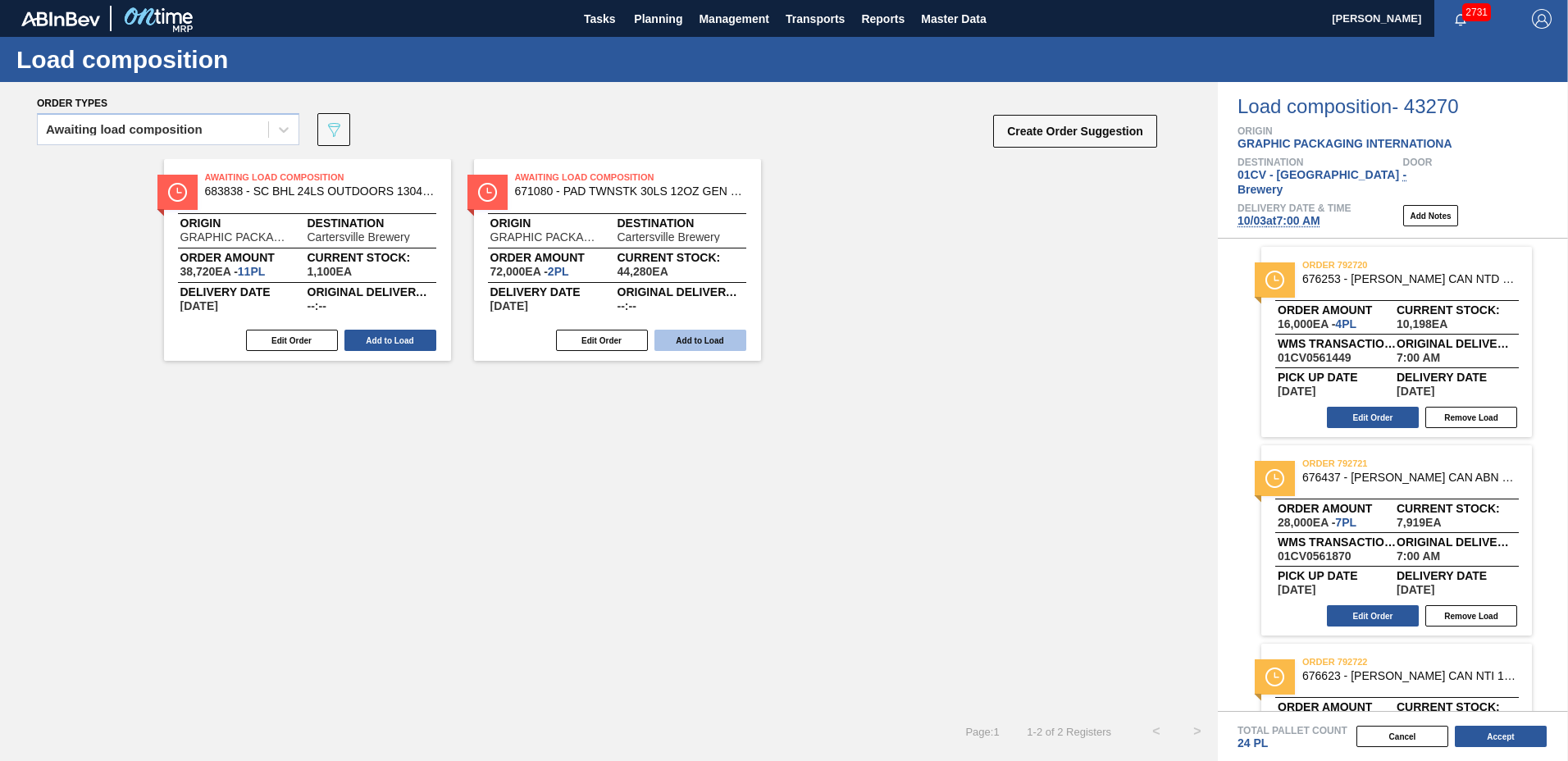
click at [699, 339] on button "Add to Load" at bounding box center [700, 340] width 91 height 22
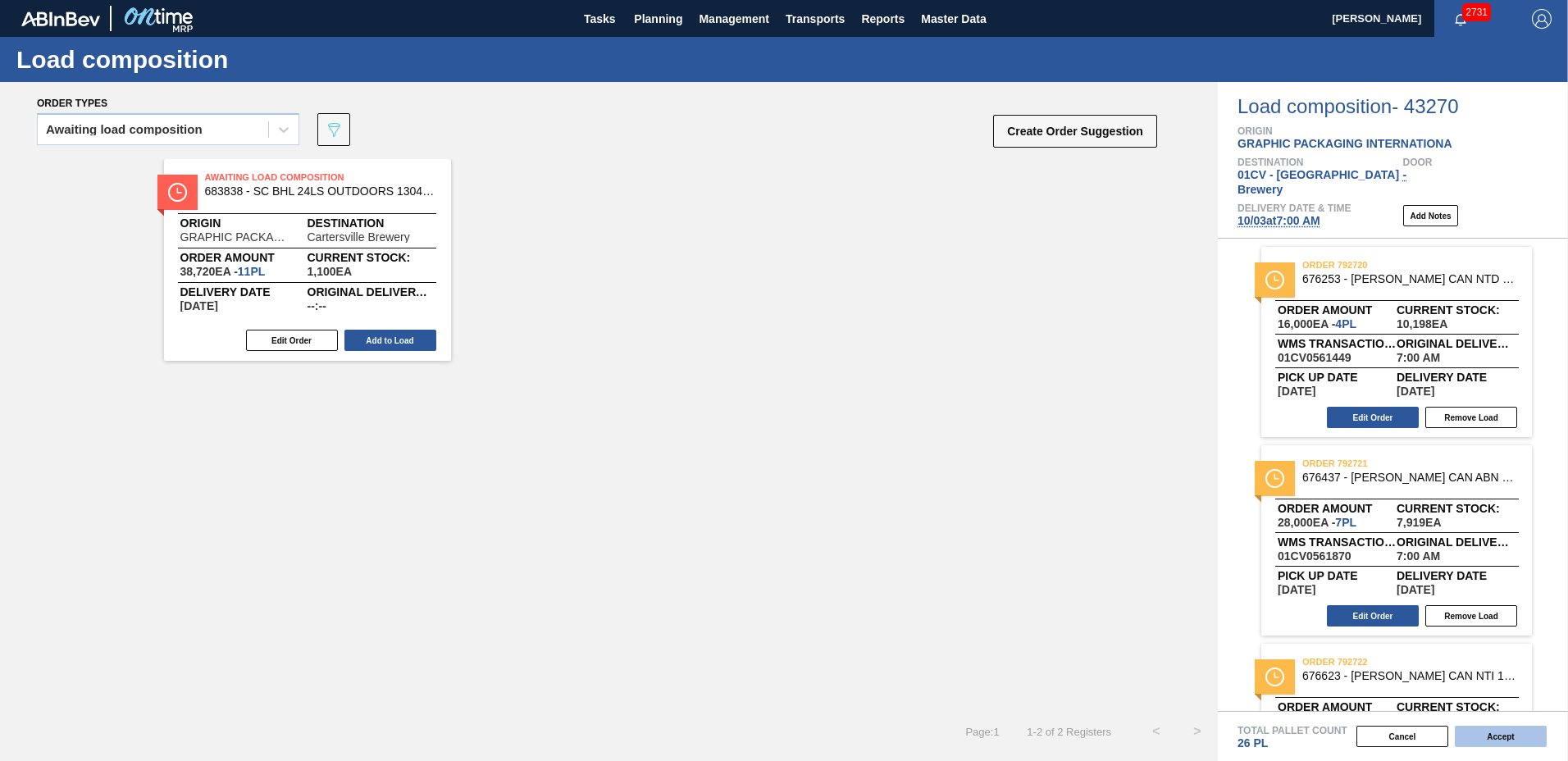
click at [1470, 729] on button "Accept" at bounding box center [1500, 737] width 91 height 22
click at [1499, 737] on button "Accept" at bounding box center [1500, 737] width 91 height 22
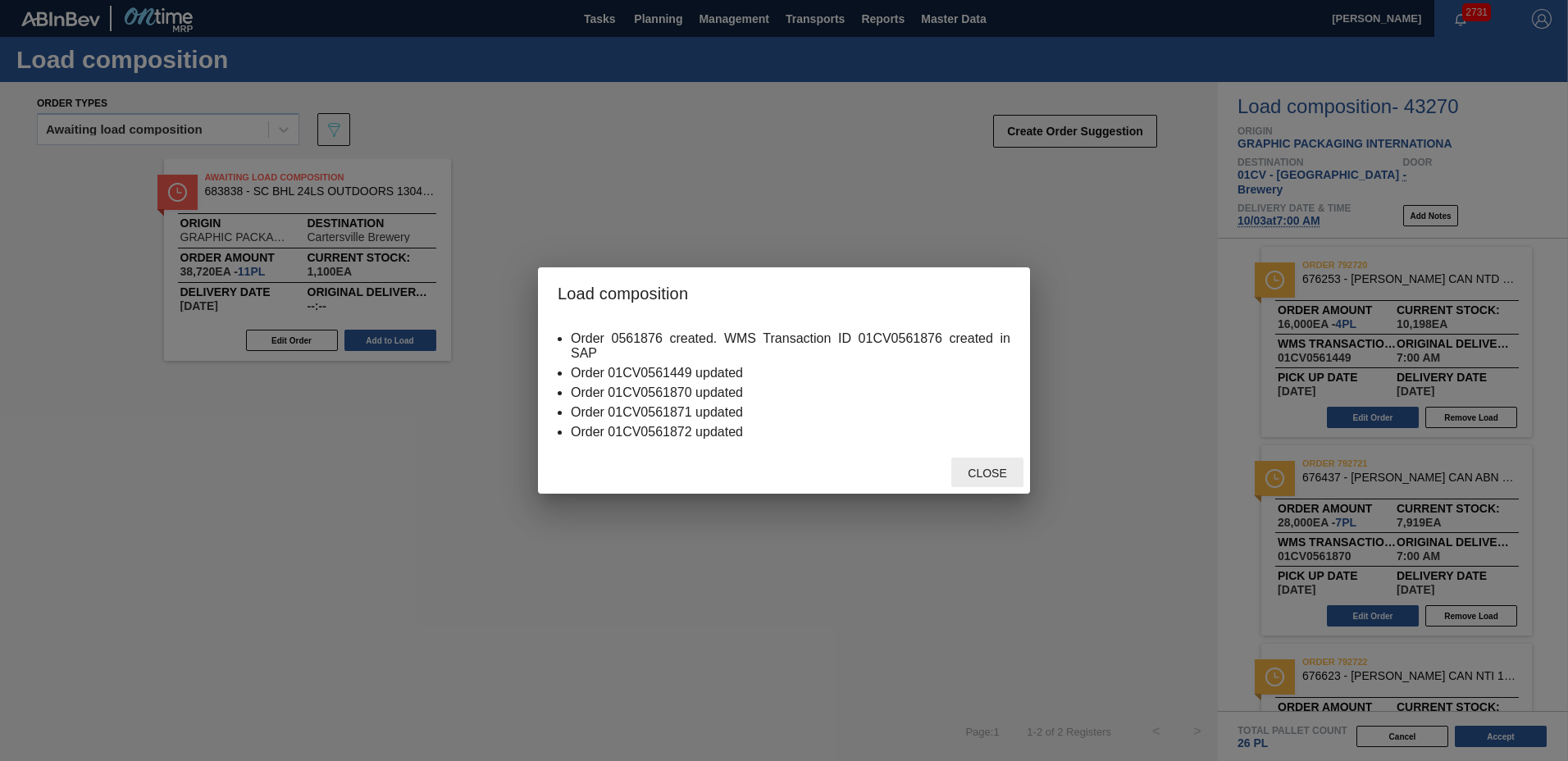
click at [998, 475] on span "Close" at bounding box center [988, 473] width 65 height 13
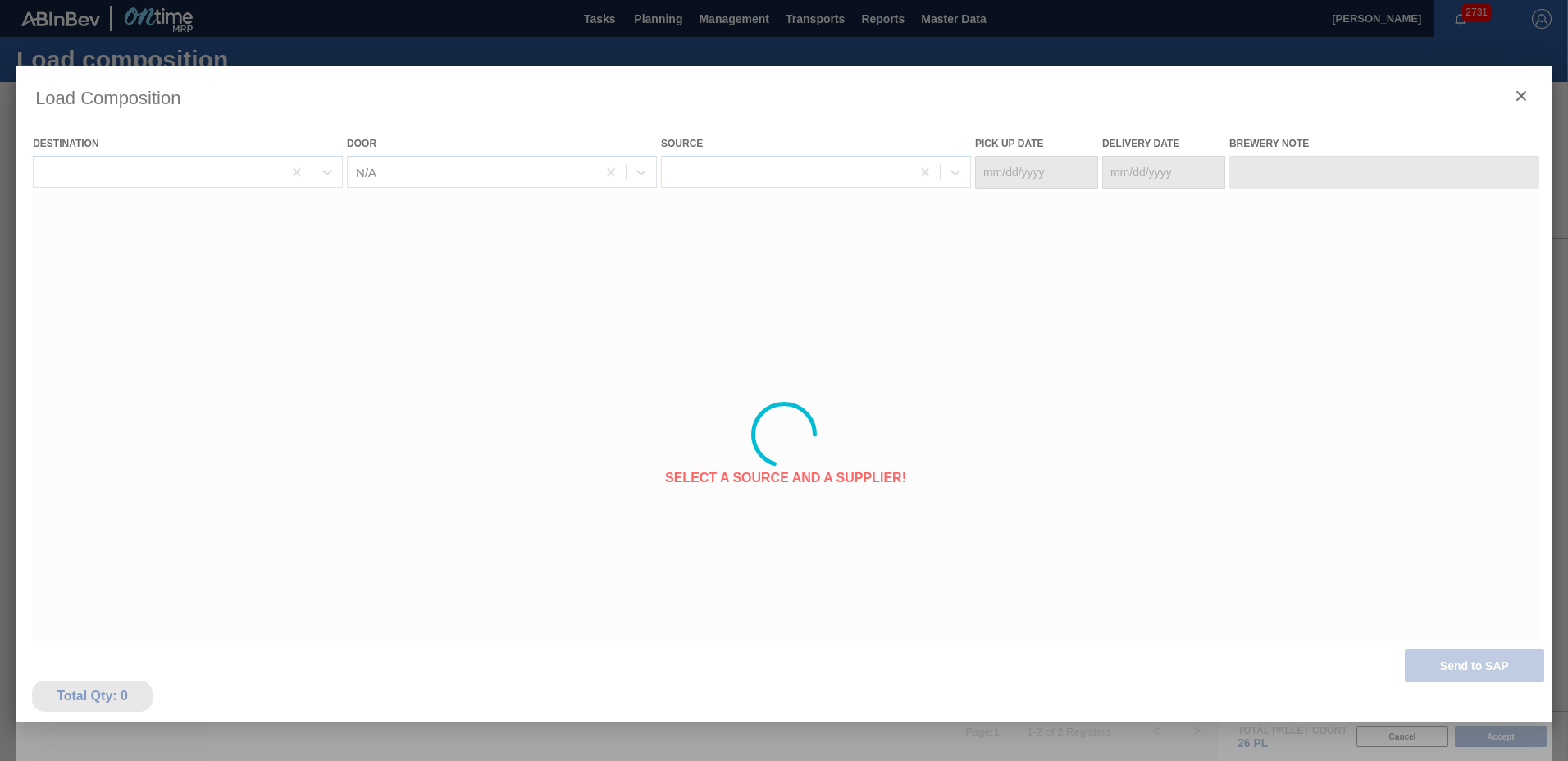
type Date "[DATE]"
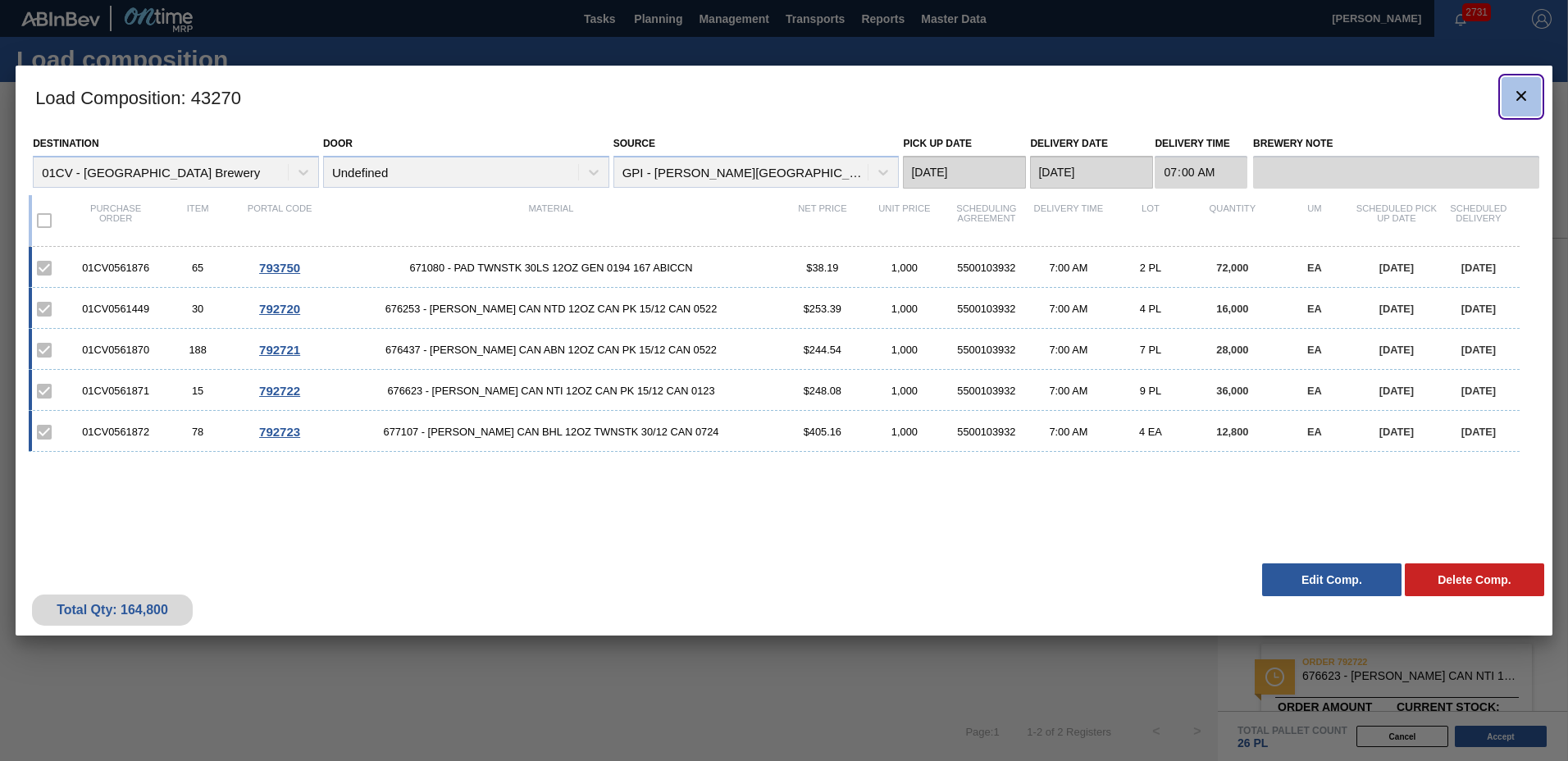
click at [1524, 97] on icon "botão de ícone" at bounding box center [1522, 96] width 20 height 20
